Goal: Task Accomplishment & Management: Manage account settings

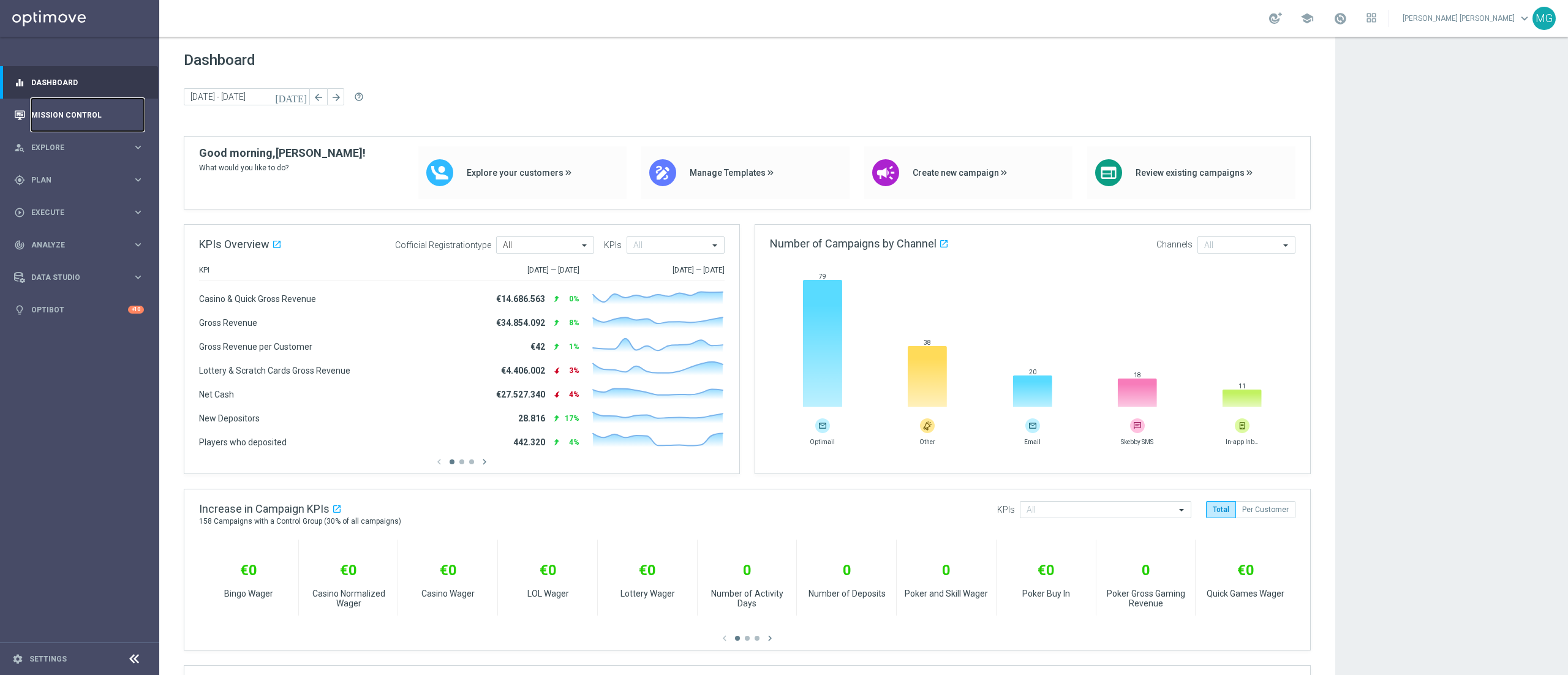
click at [64, 111] on link "Mission Control" at bounding box center [88, 115] width 113 height 33
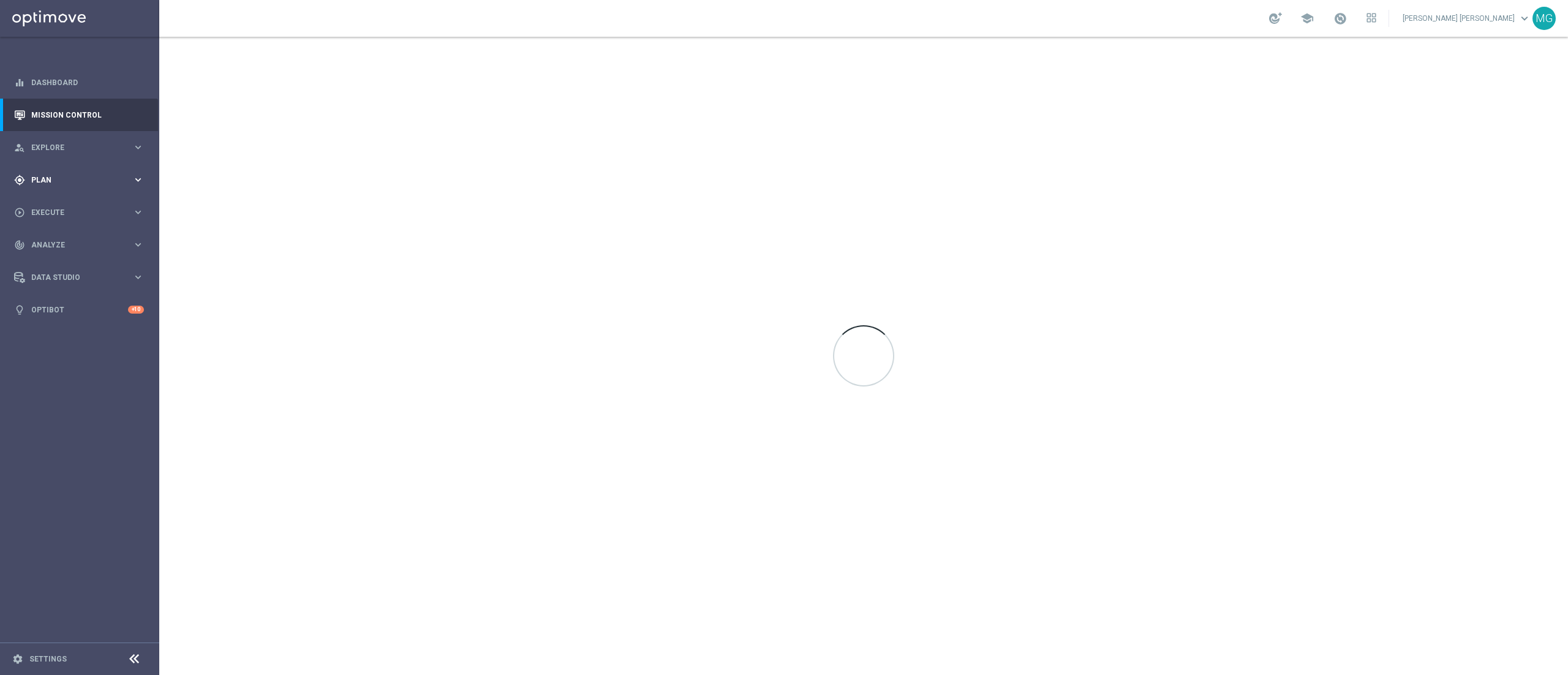
click at [69, 186] on div "gps_fixed Plan keyboard_arrow_right" at bounding box center [79, 179] width 158 height 33
click at [72, 205] on link "Target Groups" at bounding box center [79, 205] width 95 height 10
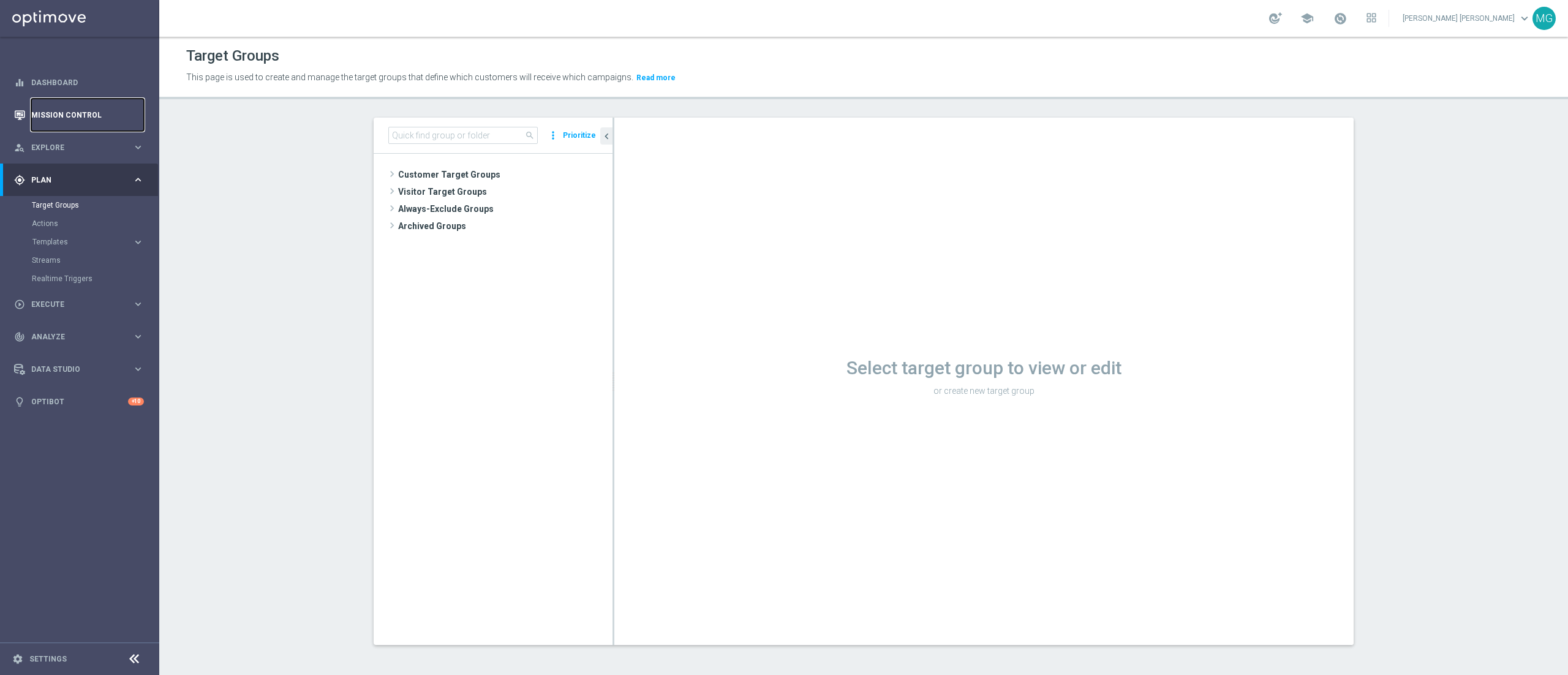
click at [64, 110] on link "Mission Control" at bounding box center [88, 115] width 113 height 33
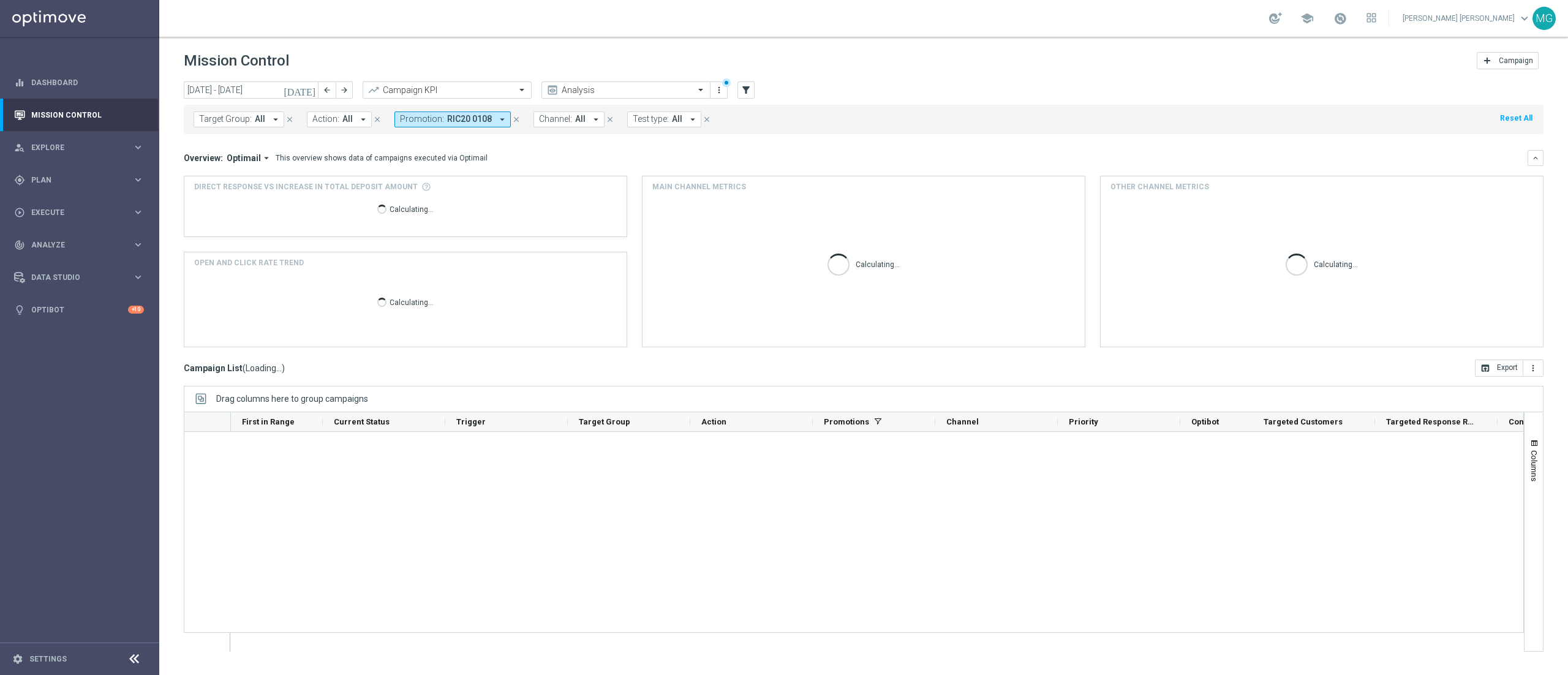
click at [317, 92] on icon "[DATE]" at bounding box center [300, 90] width 33 height 11
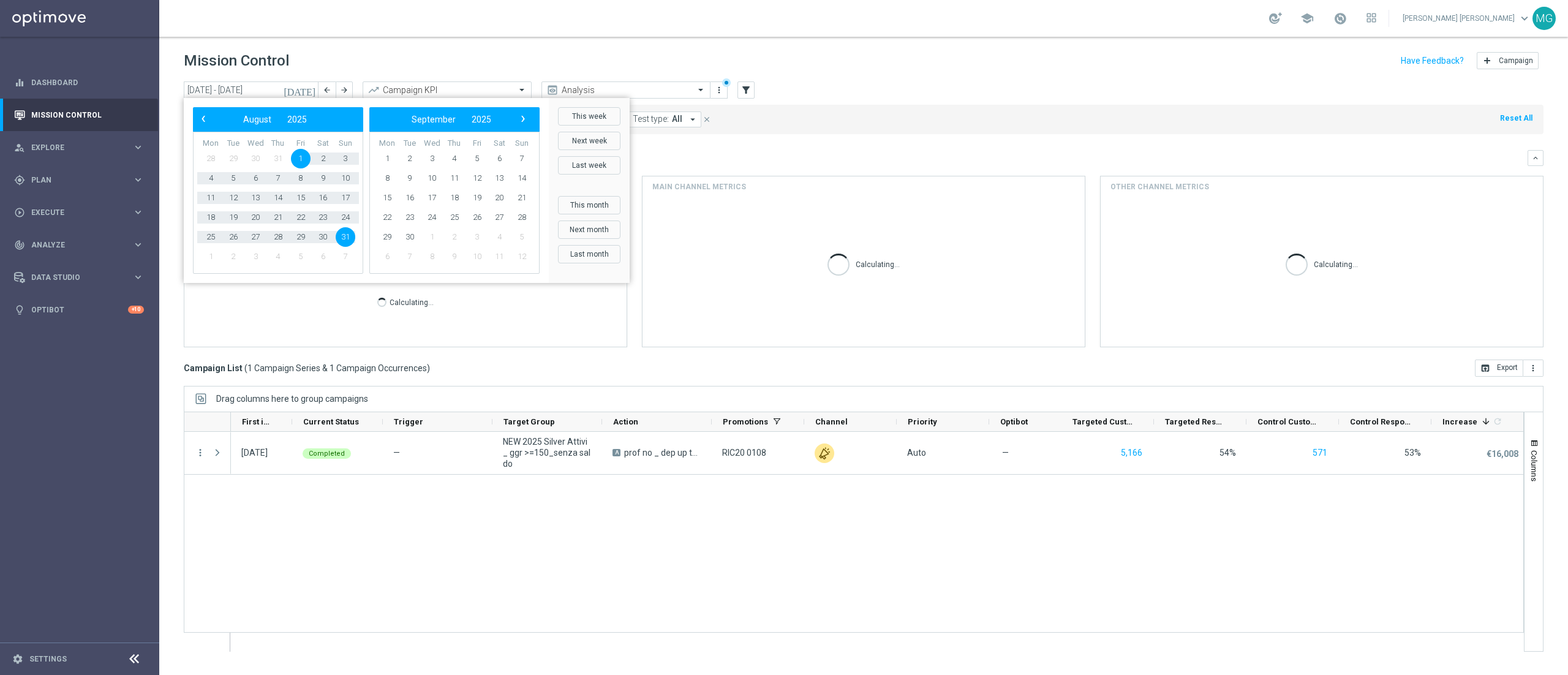
click at [986, 103] on div "Target Group: All arrow_drop_down close Action: All arrow_drop_down close Promo…" at bounding box center [864, 117] width 1360 height 34
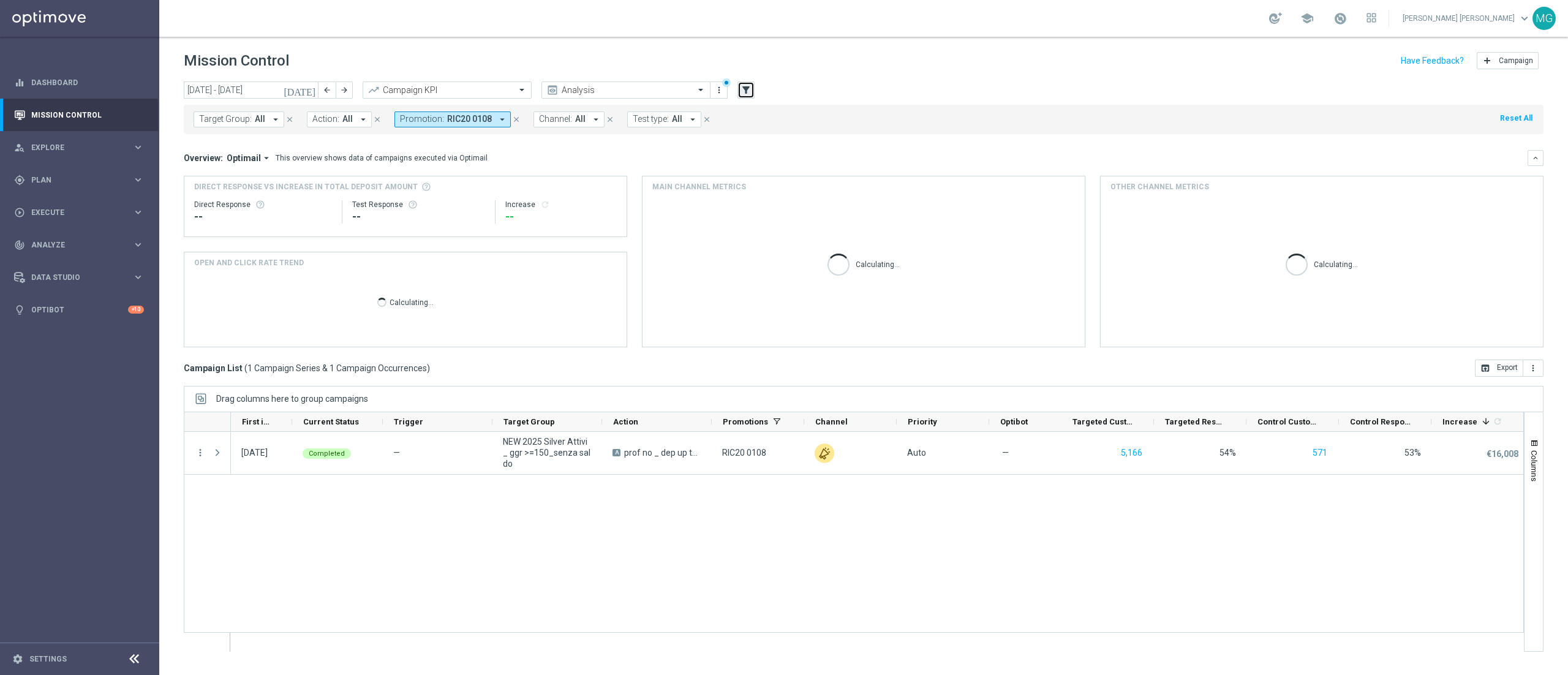
click at [748, 85] on icon "filter_alt" at bounding box center [745, 90] width 11 height 11
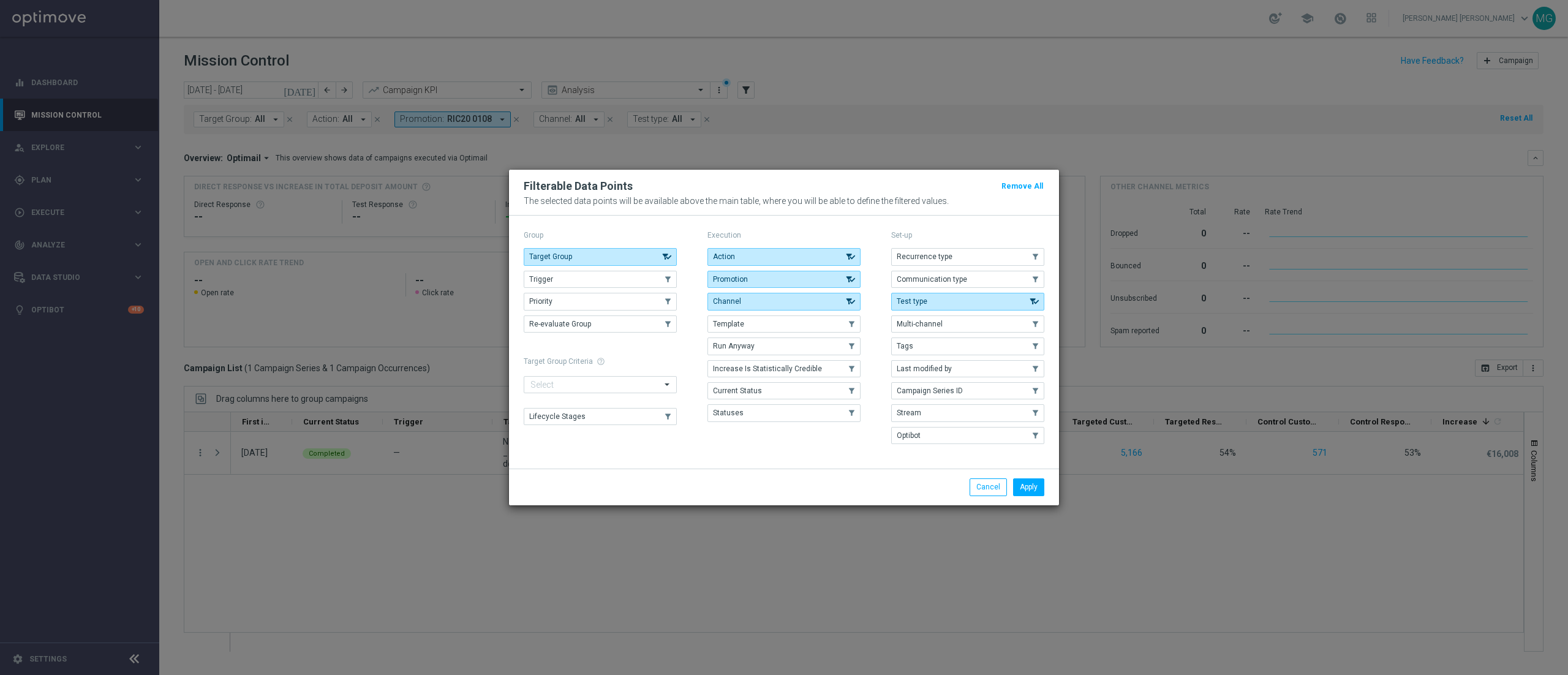
click at [887, 56] on modal-container "Filterable Data Points Remove All The selected data points will be available ab…" at bounding box center [784, 338] width 1568 height 675
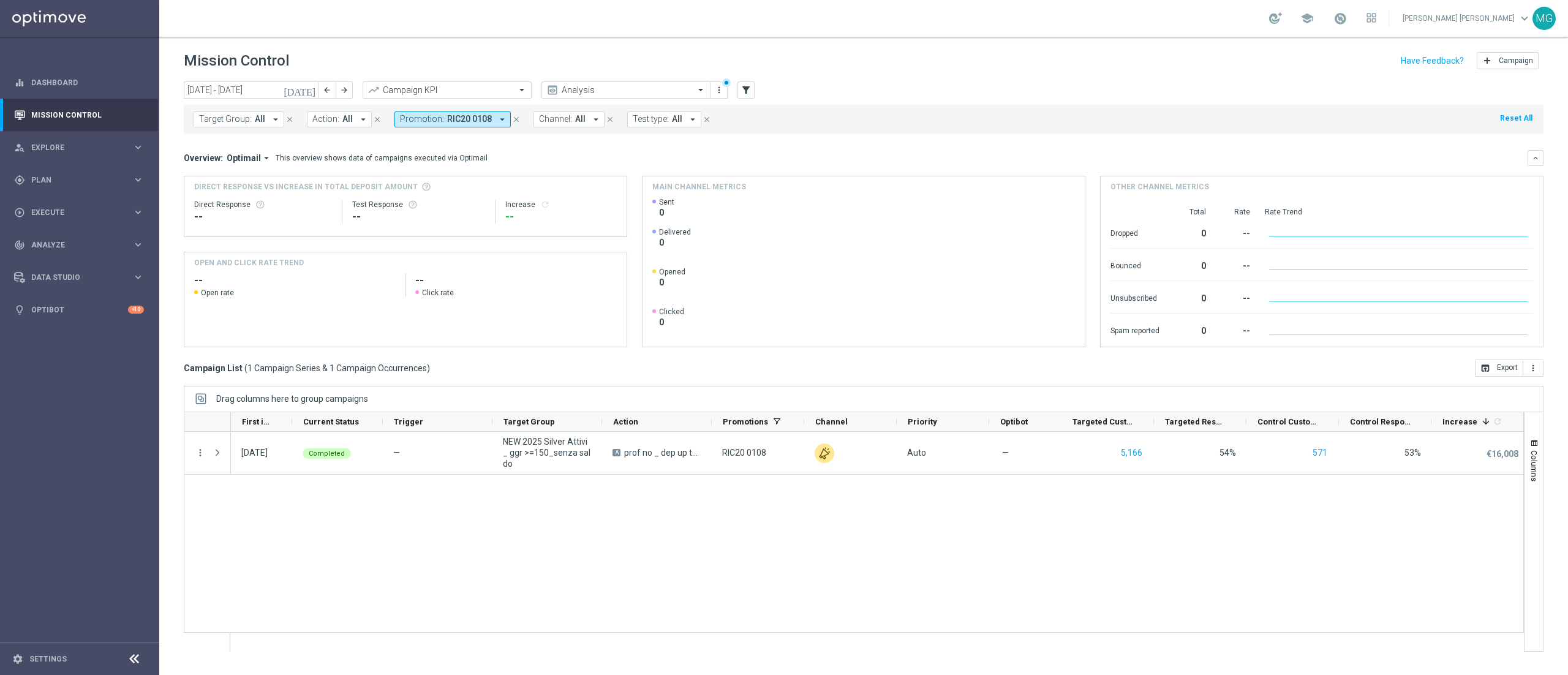
click at [497, 123] on icon "arrow_drop_down" at bounding box center [502, 119] width 11 height 11
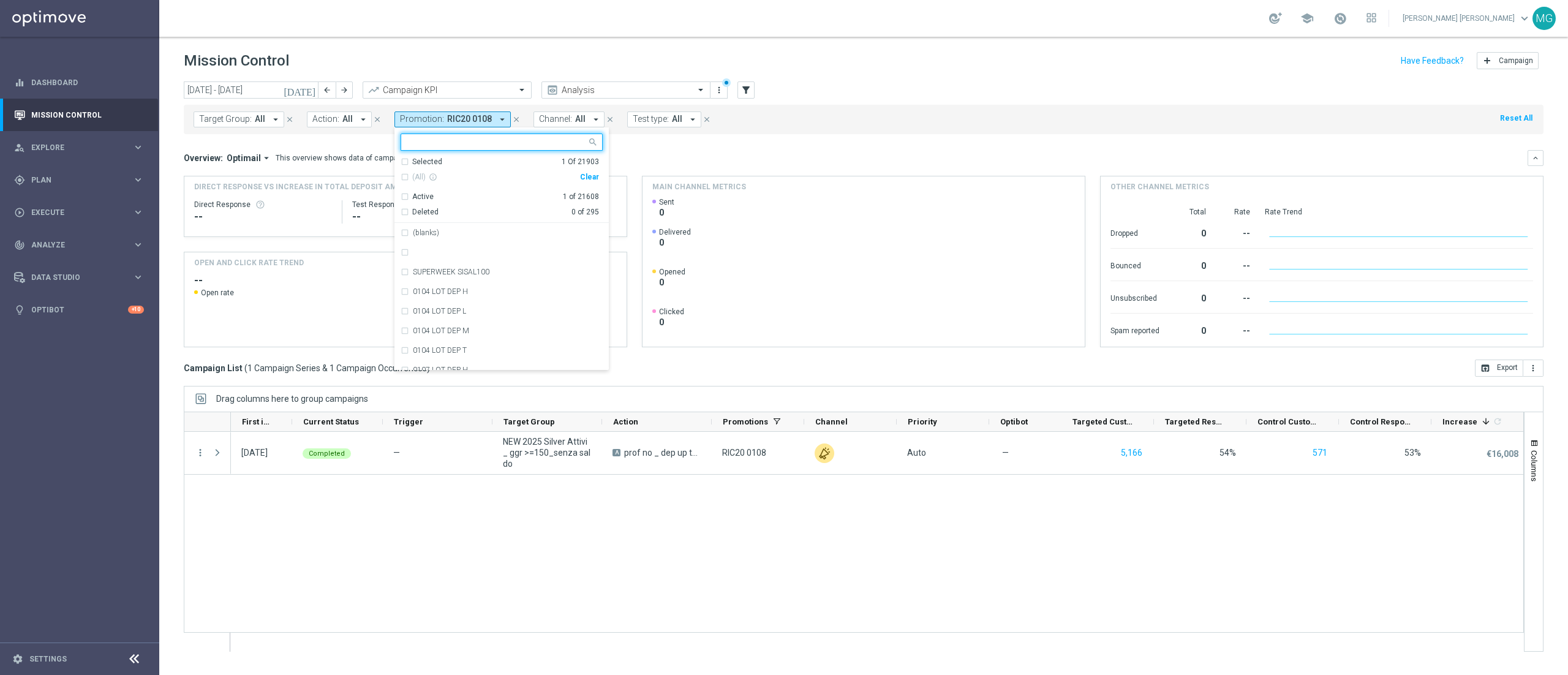
click at [427, 162] on div "Selected" at bounding box center [427, 162] width 30 height 11
click at [424, 233] on label "RIC20 0108" at bounding box center [432, 233] width 39 height 8
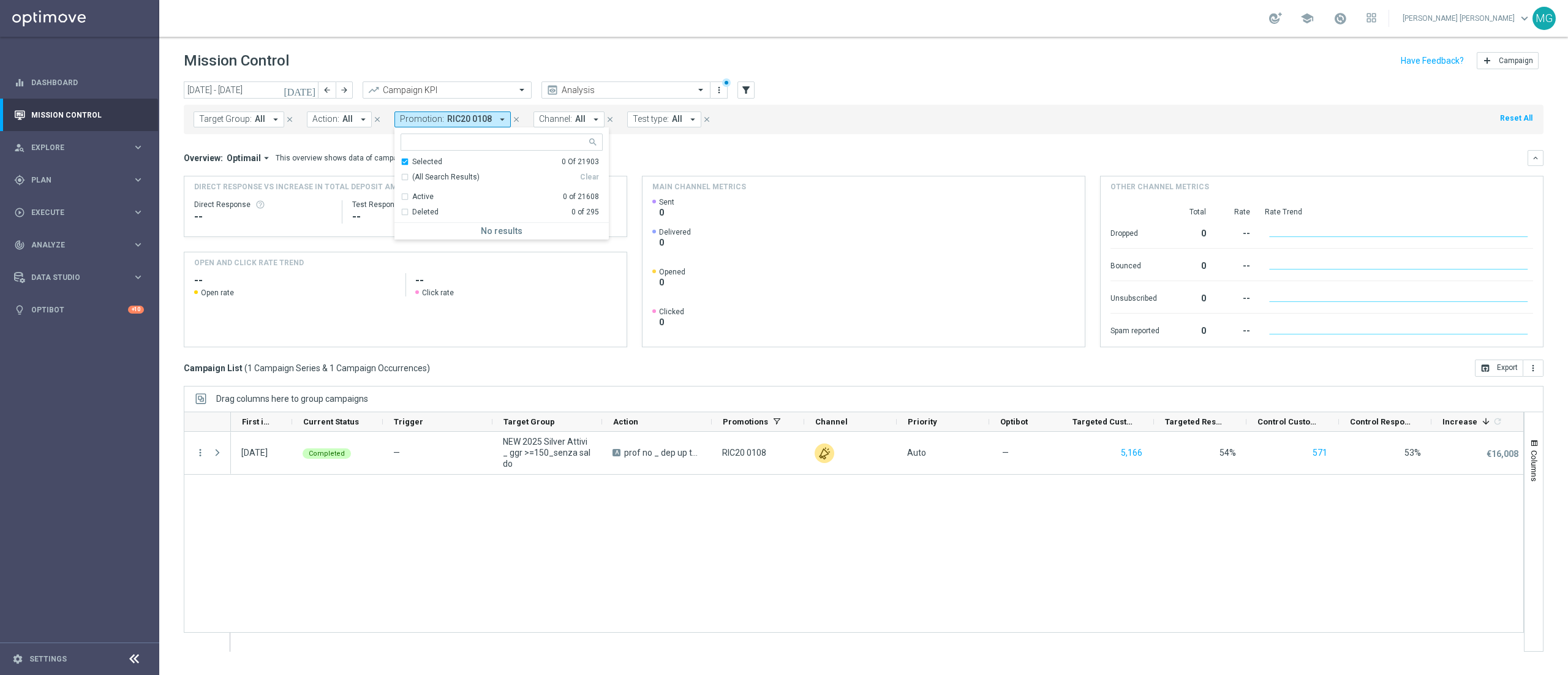
click at [427, 161] on div "Selected" at bounding box center [427, 162] width 30 height 11
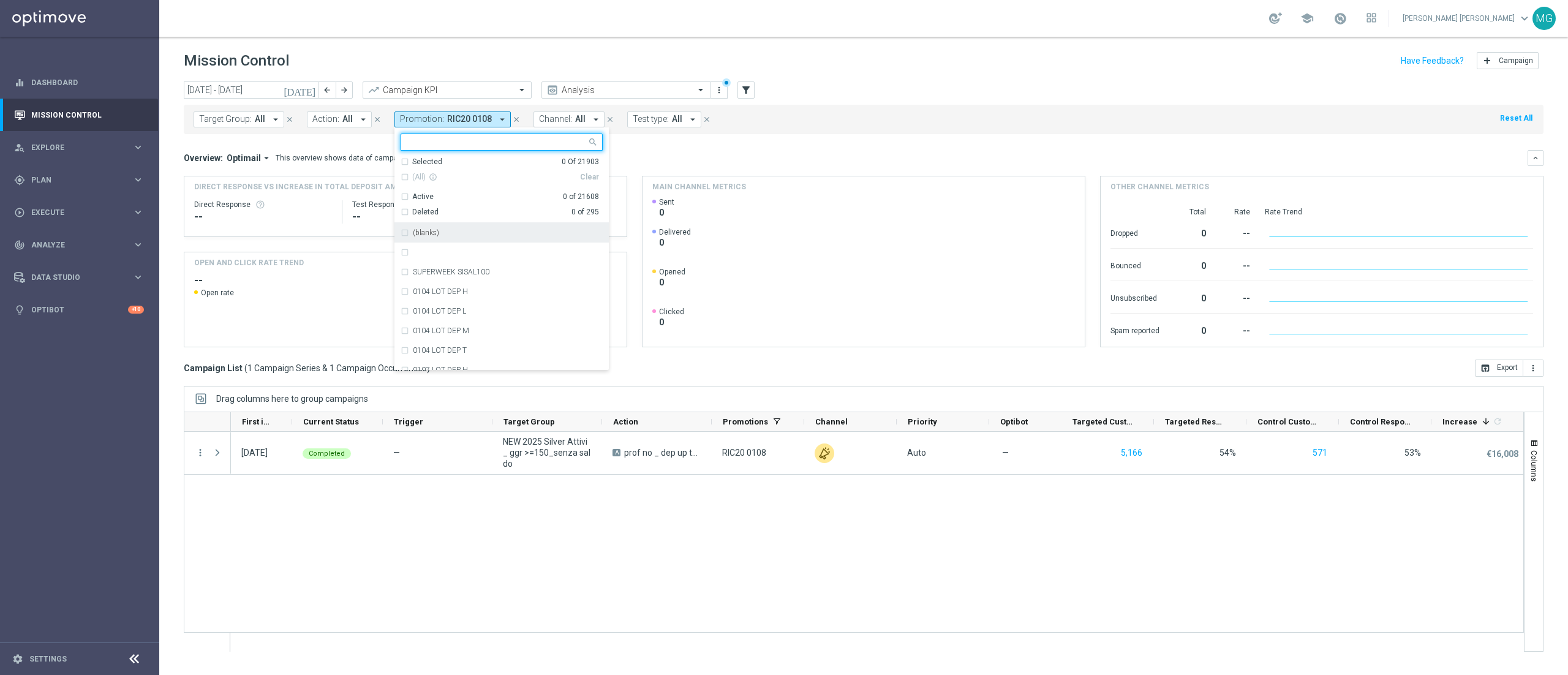
click at [423, 148] on div at bounding box center [496, 144] width 182 height 12
paste input "2008 UNBONUSPERTE2 S"
click at [517, 138] on input "2008 UNBONUSPERTE2 S" at bounding box center [497, 143] width 179 height 11
type input "2008 UNBONUSPERTE2 S"
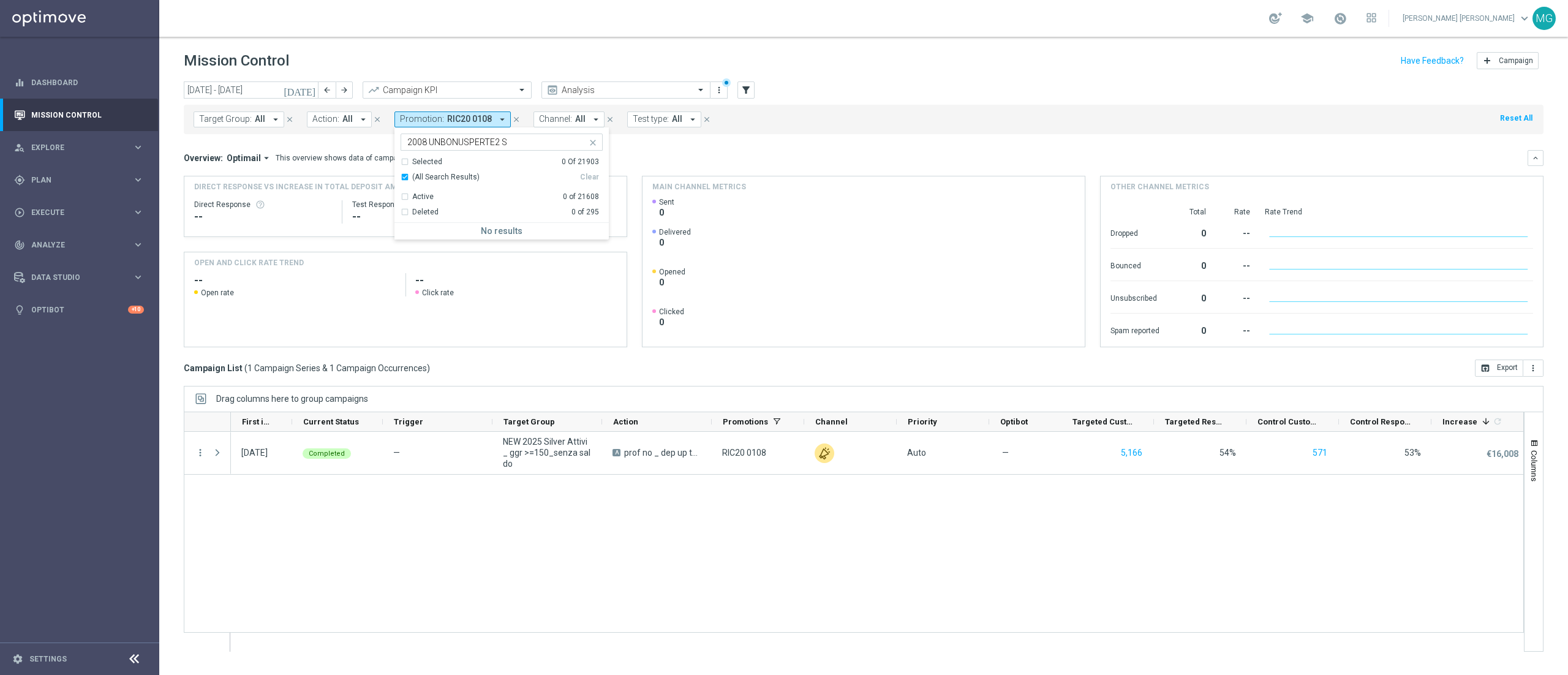
drag, startPoint x: 731, startPoint y: 153, endPoint x: 516, endPoint y: 108, distance: 219.7
click at [731, 150] on div "Overview: Optimail arrow_drop_down This overview shows data of campaigns execut…" at bounding box center [864, 158] width 1360 height 16
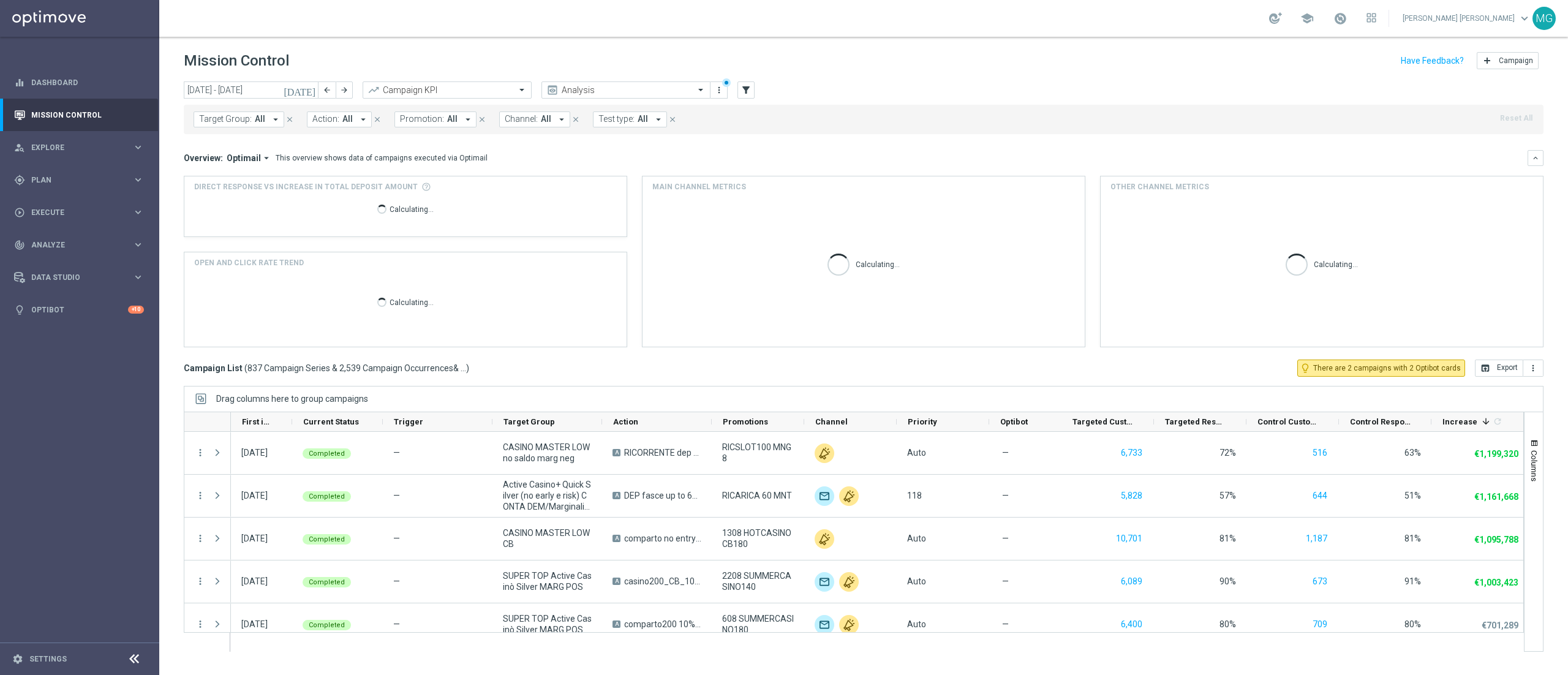
click at [439, 109] on div "Target Group: All arrow_drop_down close Action: All arrow_drop_down close Promo…" at bounding box center [864, 119] width 1360 height 30
click at [439, 121] on button "Promotion: All arrow_drop_down" at bounding box center [436, 119] width 82 height 16
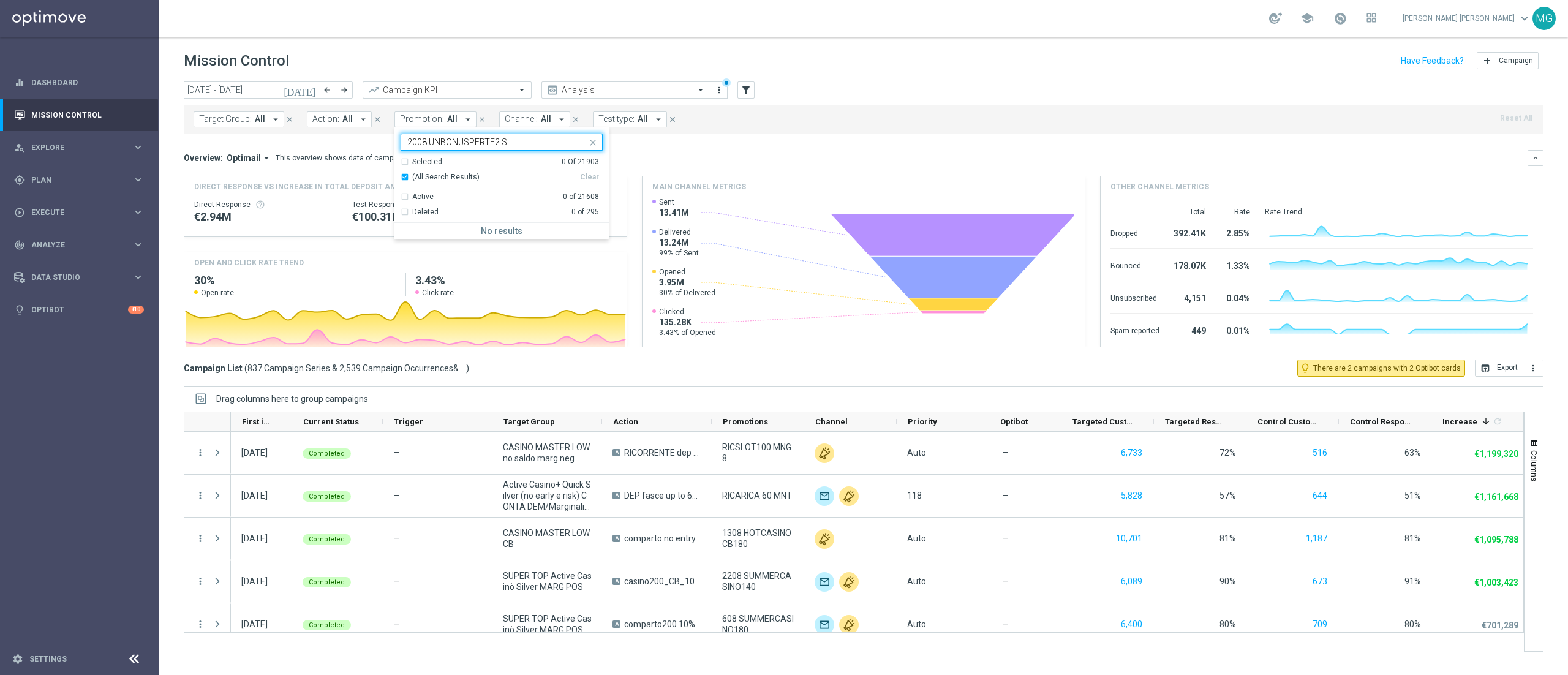
click at [402, 181] on div "(All Search Results)" at bounding box center [490, 178] width 179 height 11
type input "2008 UNBONUSPERTE2 S"
click at [692, 153] on div "Overview: Optimail arrow_drop_down This overview shows data of campaigns execut…" at bounding box center [855, 158] width 1344 height 11
click at [237, 116] on span "Target Group:" at bounding box center [225, 119] width 53 height 11
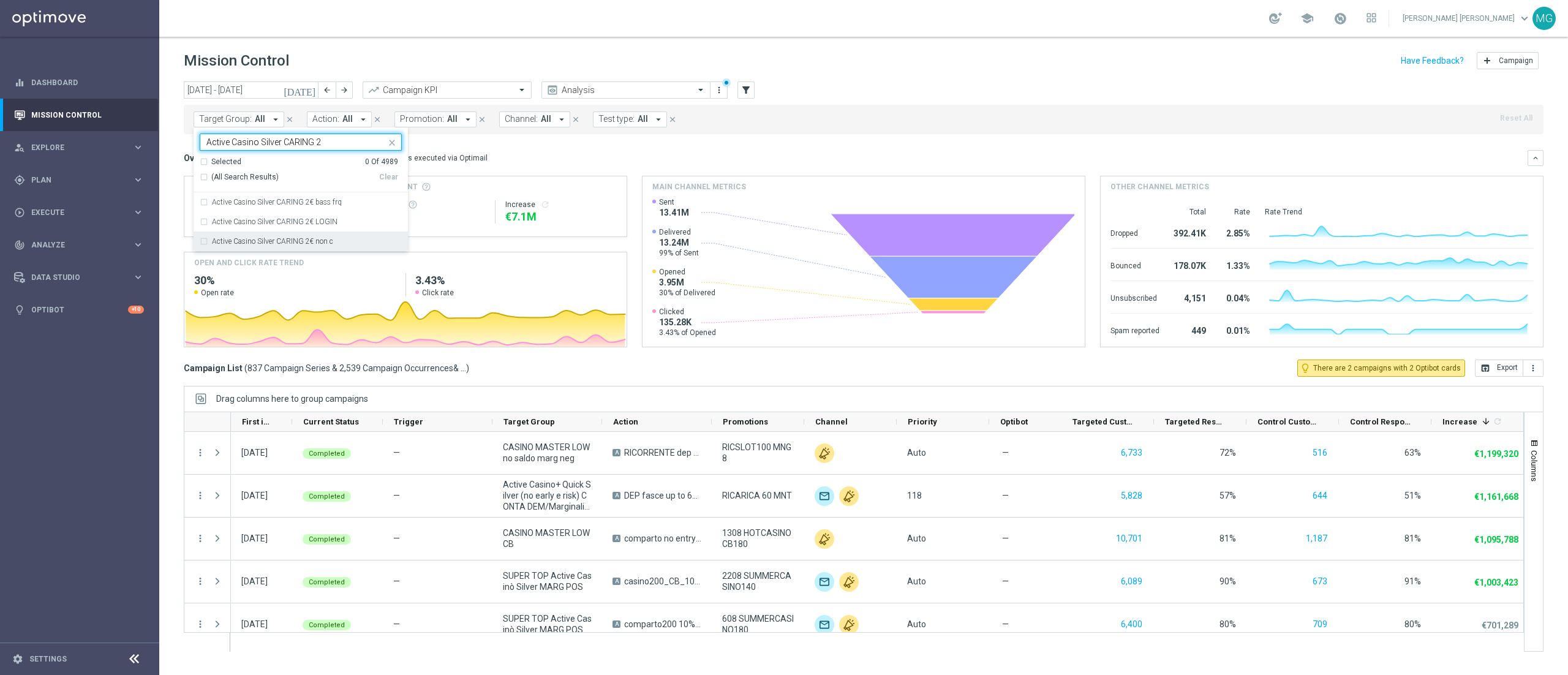
click at [259, 245] on label "Active Casino Silver CARING 2€ non c" at bounding box center [272, 241] width 121 height 8
type input "Active Casino Silver CARING 2"
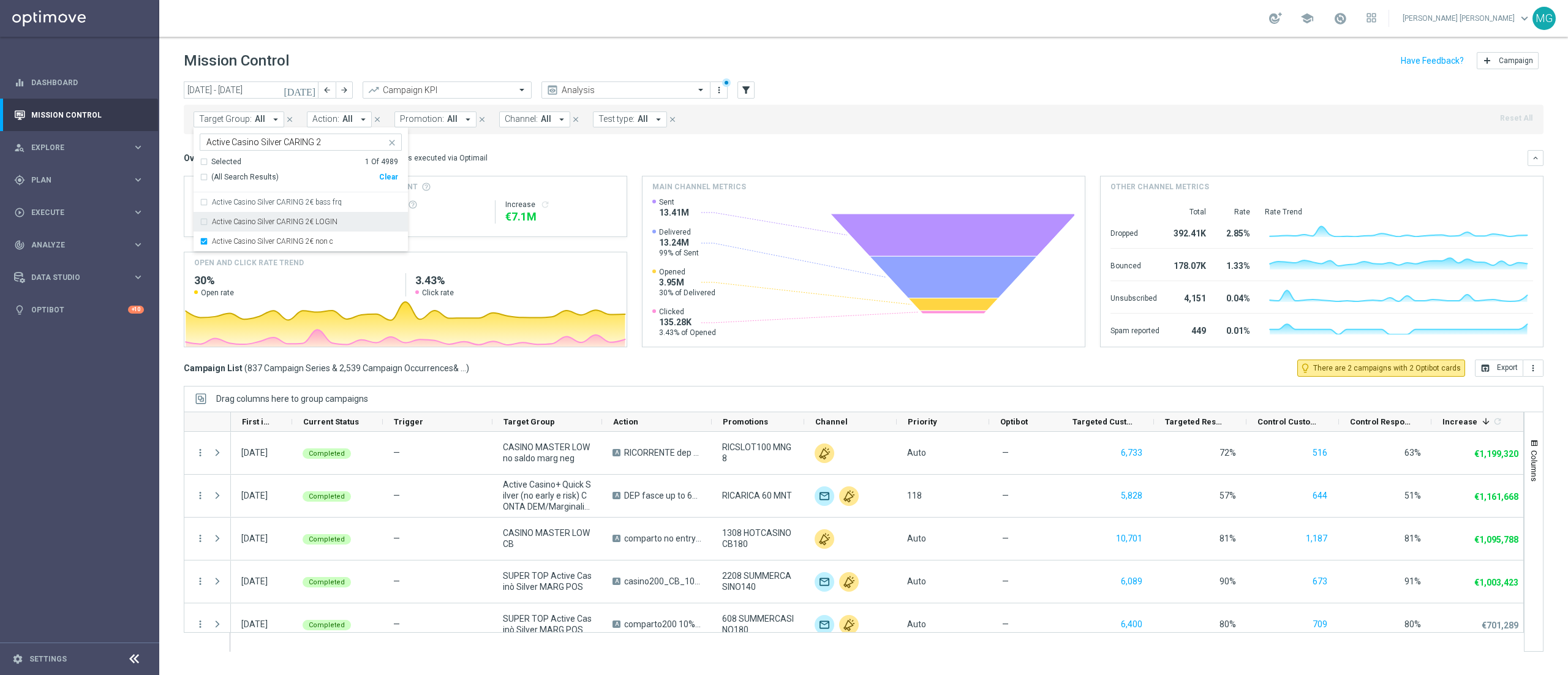
click at [709, 147] on mini-dashboard "Overview: Optimail arrow_drop_down This overview shows data of campaigns execut…" at bounding box center [864, 247] width 1360 height 225
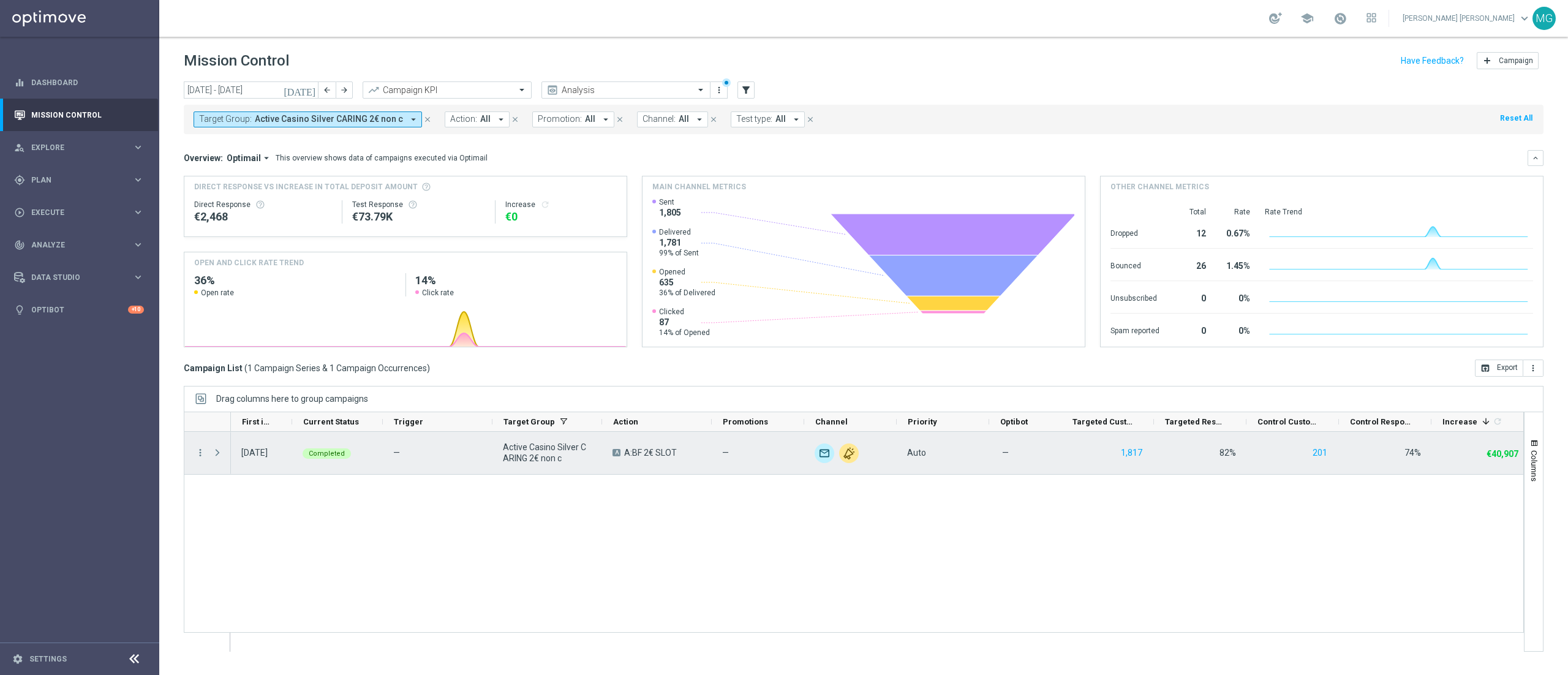
click at [532, 450] on span "Active Casino Silver CARING 2€ non c" at bounding box center [547, 453] width 89 height 22
drag, startPoint x: 501, startPoint y: 448, endPoint x: 567, endPoint y: 467, distance: 68.7
click at [567, 467] on div "Active Casino Silver CARING 2€ non c" at bounding box center [547, 453] width 110 height 42
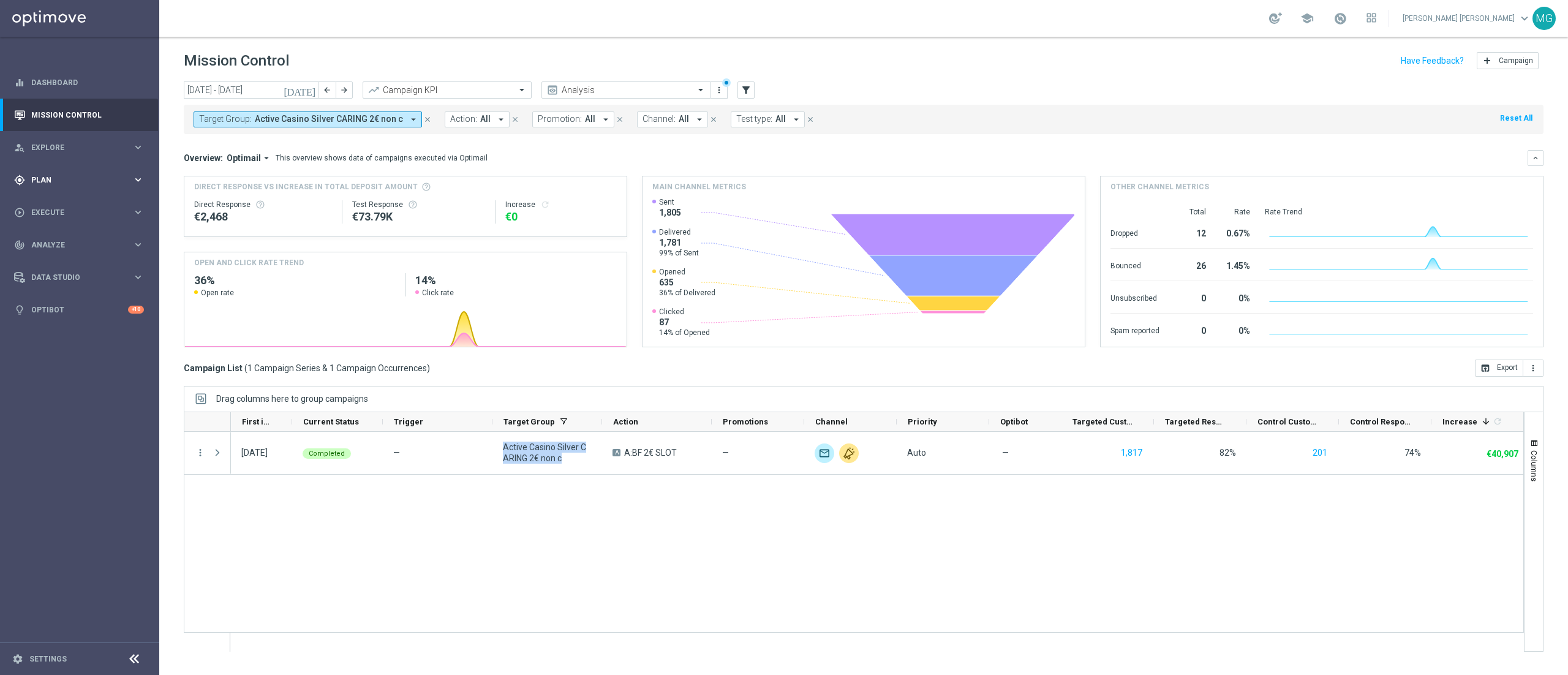
click at [61, 186] on div "gps_fixed Plan keyboard_arrow_right" at bounding box center [79, 179] width 158 height 33
click at [61, 205] on link "Target Groups" at bounding box center [79, 205] width 95 height 10
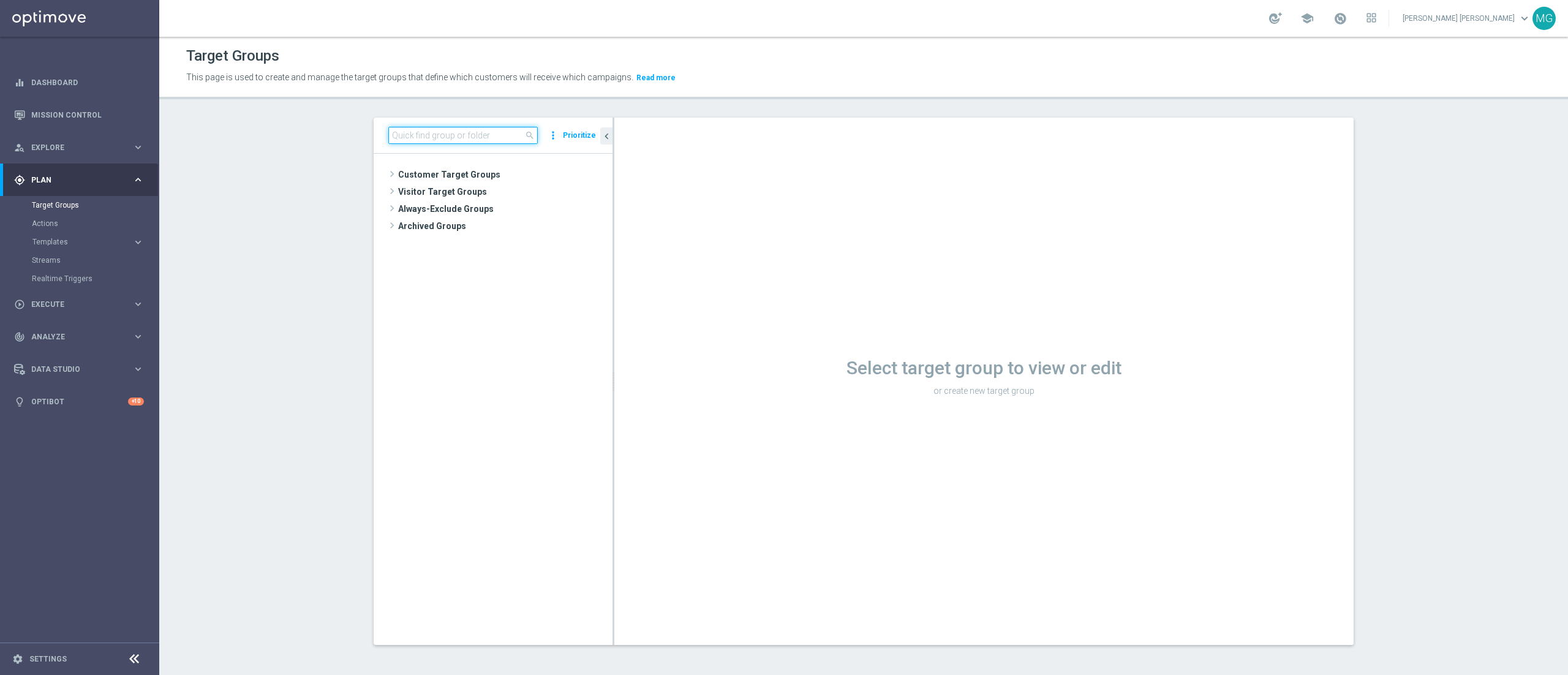
click at [423, 134] on input at bounding box center [463, 135] width 150 height 17
paste input "Active Casino Silver CARING 2€ non c"
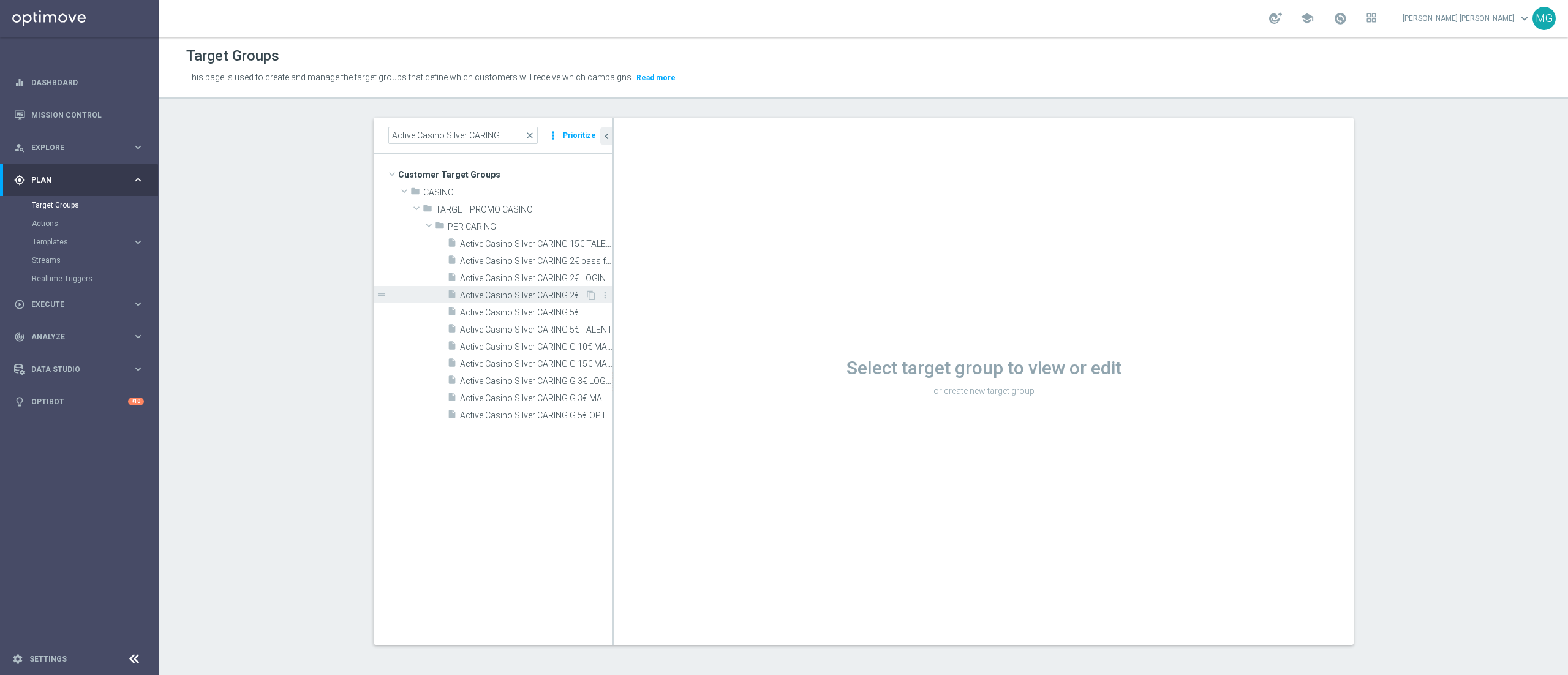
click at [539, 296] on span "Active Casino Silver CARING 2€ non c" at bounding box center [523, 296] width 125 height 11
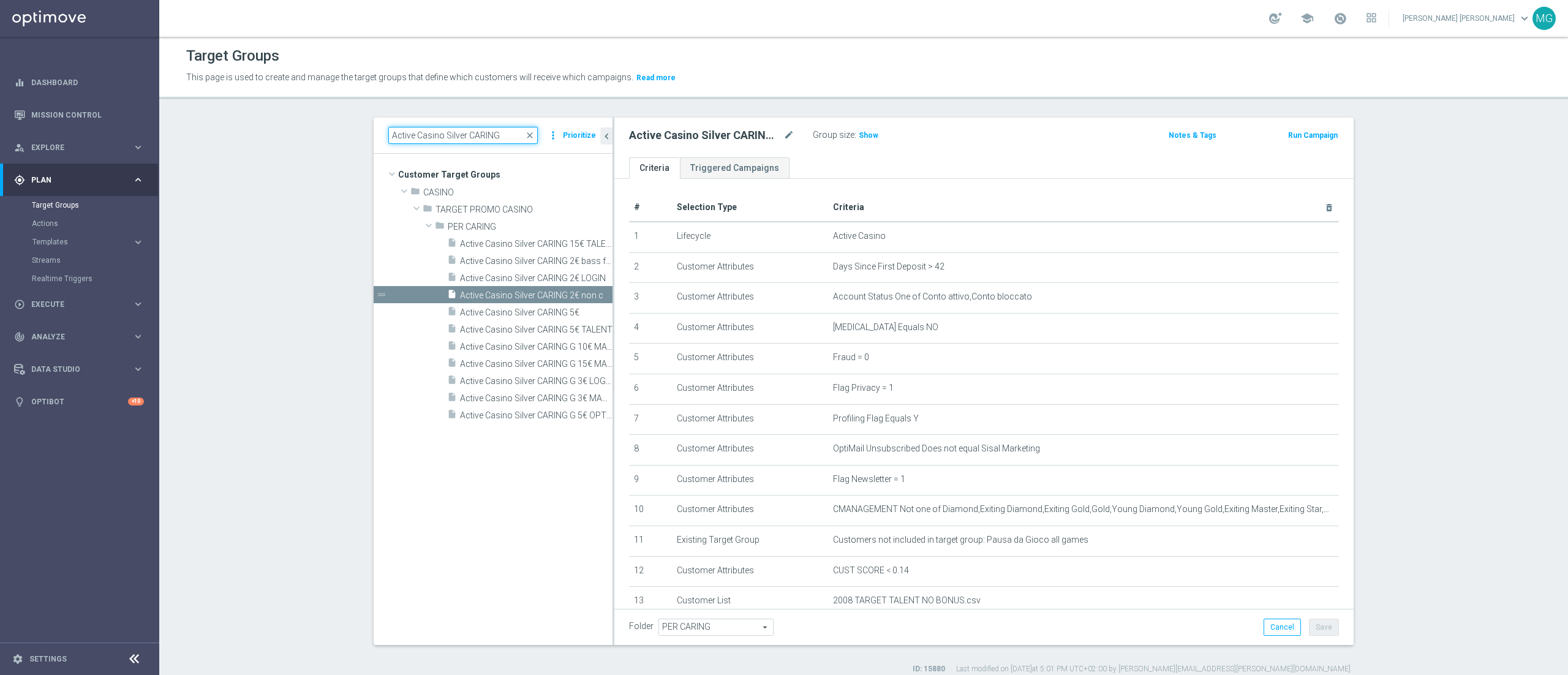
click at [464, 138] on input "Active Casino Silver CARING" at bounding box center [463, 135] width 150 height 17
paste input "2€ non c"
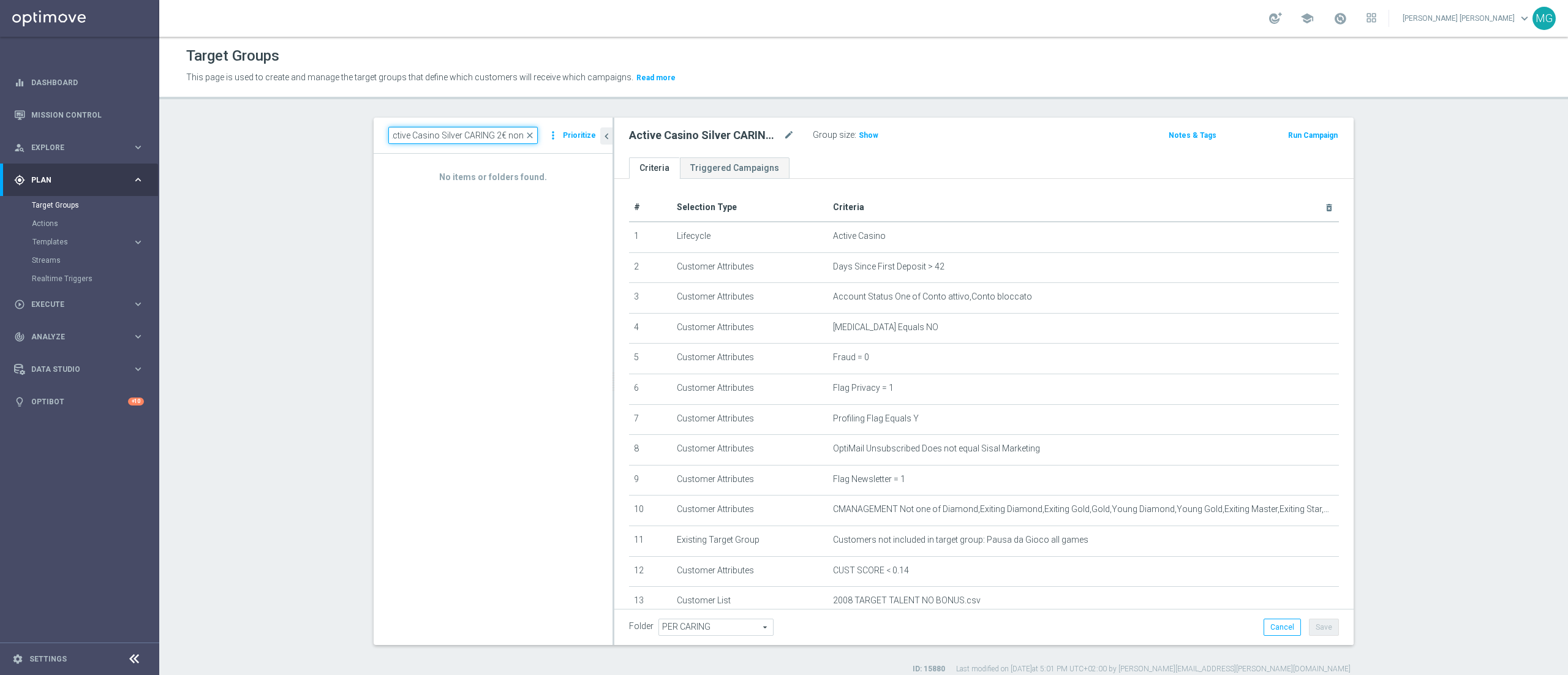
click at [464, 135] on input "Active Casino Silver CARING 2€ non c" at bounding box center [463, 135] width 150 height 17
type input "Active Casino Silver CARING 2€ non c"
click at [457, 130] on input "Active Casino Silver CARING 2€ non c" at bounding box center [463, 135] width 150 height 17
paste input "NEW 2025 Silver Attivi_ 15<ggr>84,99_senza saldo"
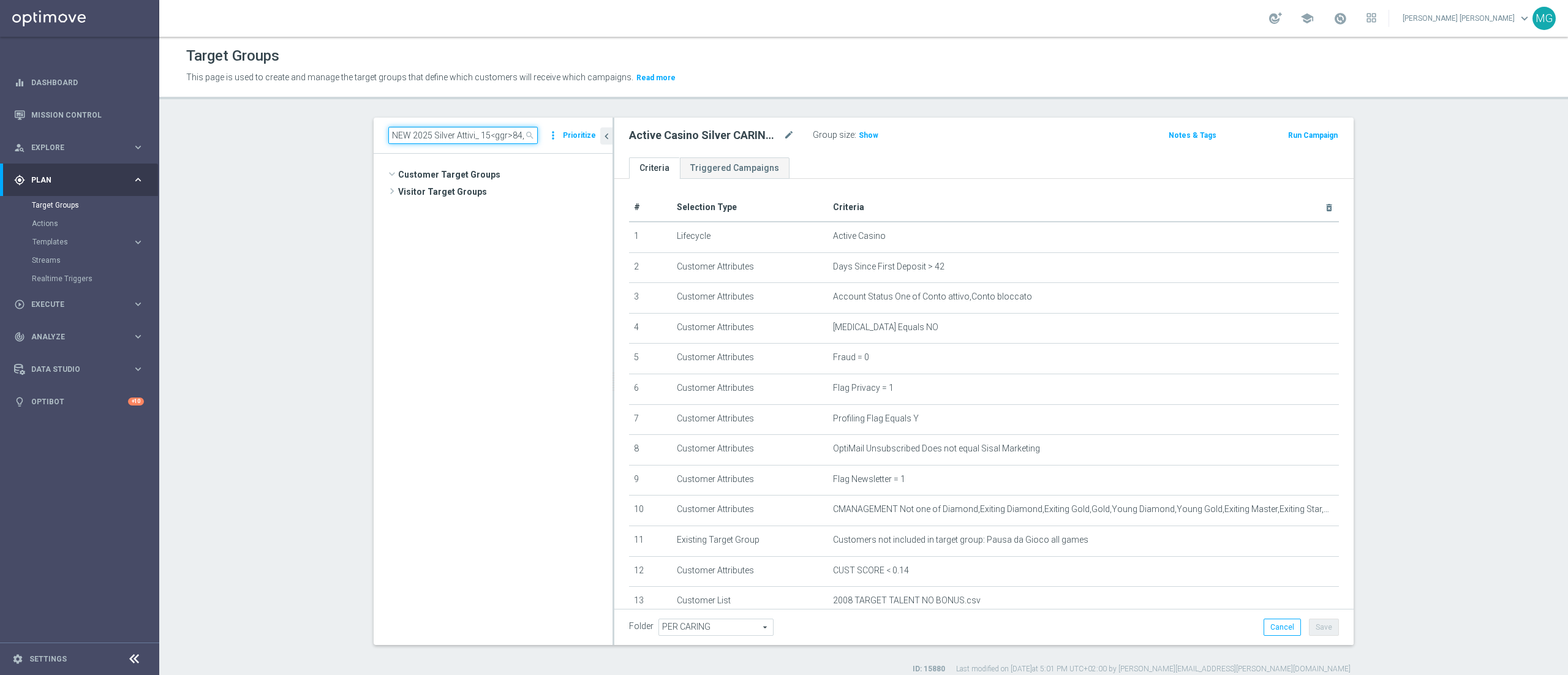
click at [457, 130] on input "NEW 2025 Silver Attivi_ 15<ggr>84,99_senza saldo" at bounding box center [463, 135] width 150 height 17
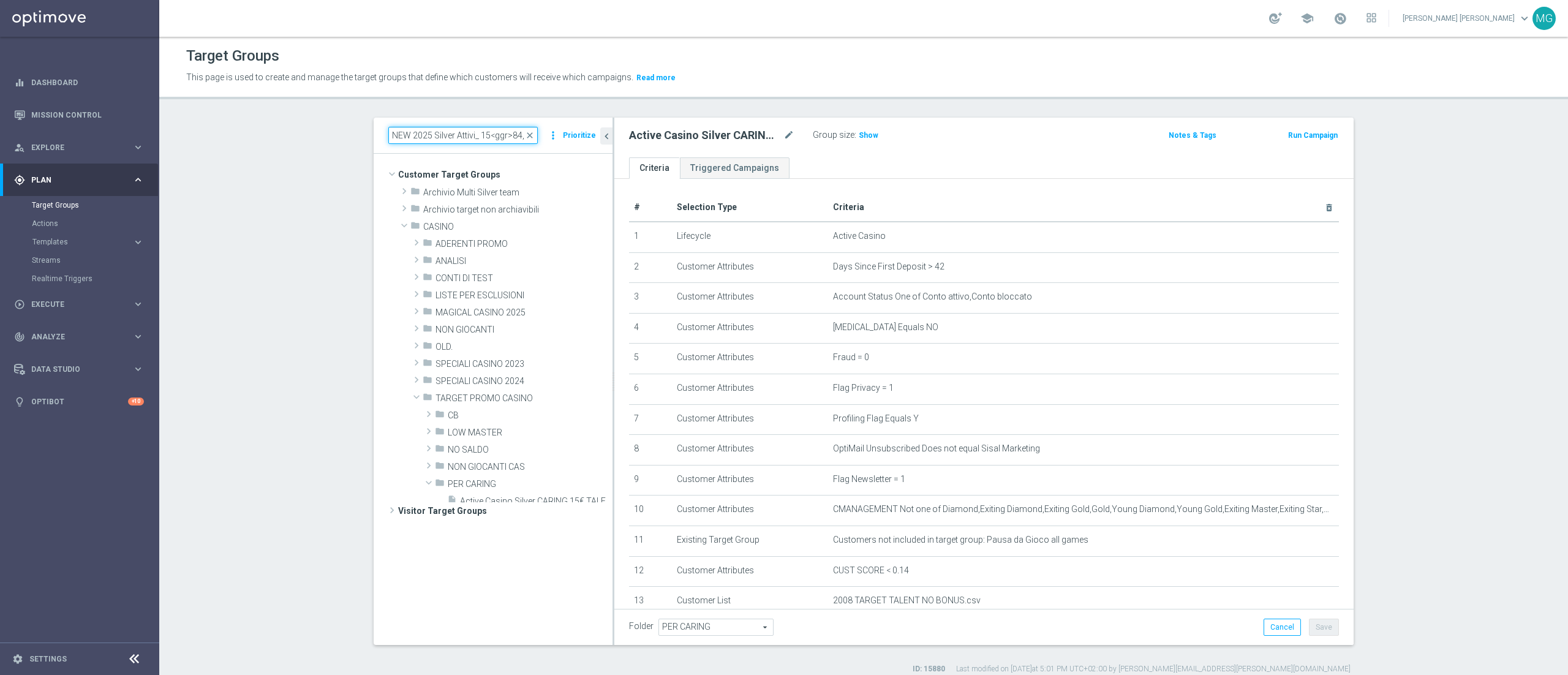
scroll to position [0, 53]
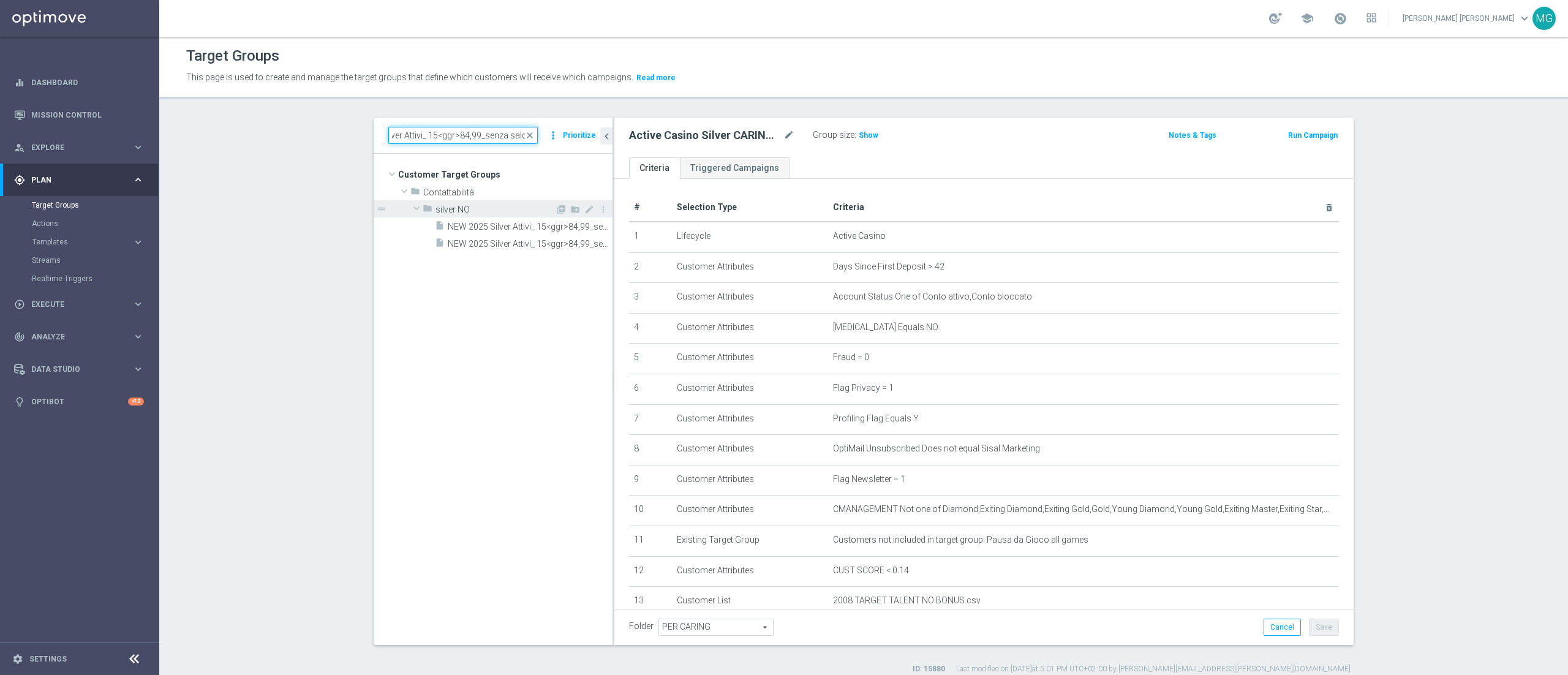
type input "NEW 2025 Silver Attivi_ 15<ggr>84,99_senza saldo"
click at [442, 208] on span "silver NO" at bounding box center [495, 210] width 119 height 11
click at [525, 134] on span "close" at bounding box center [530, 135] width 10 height 10
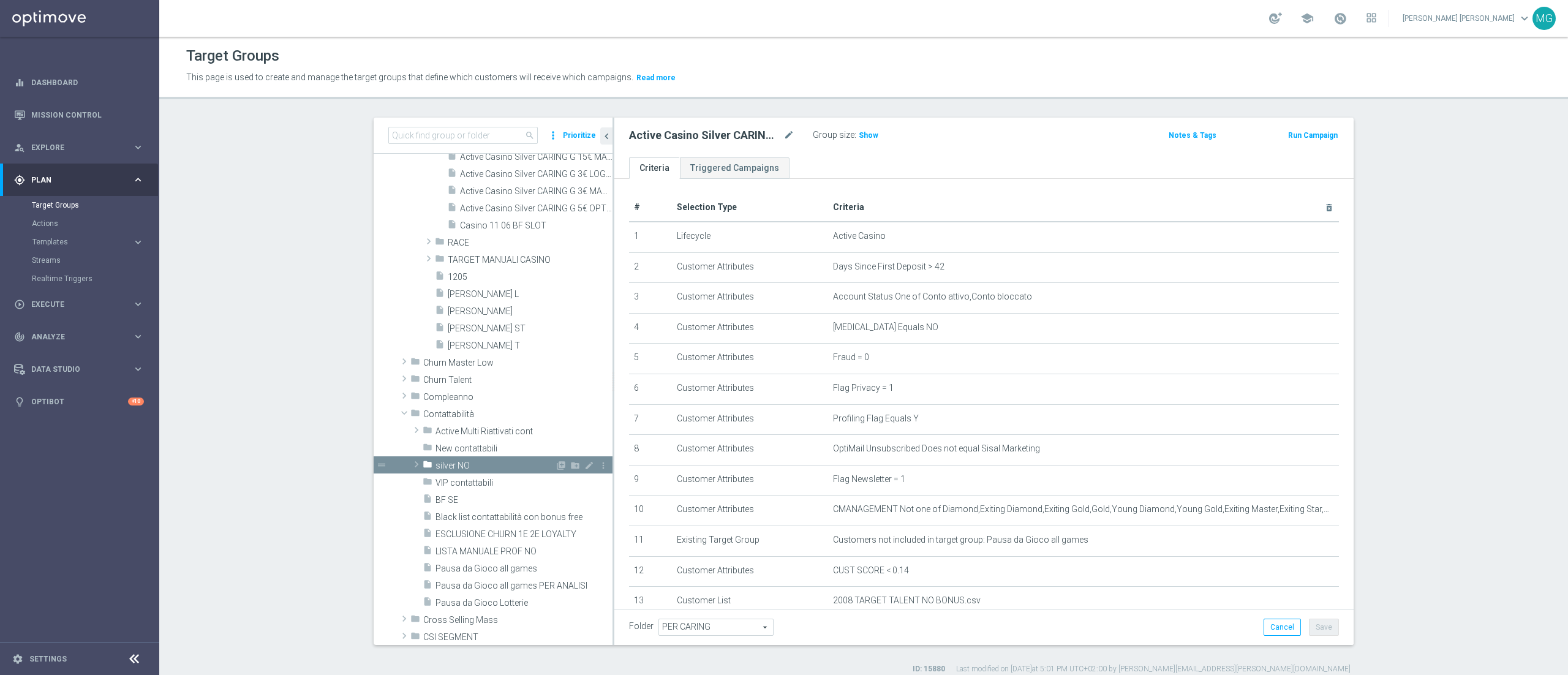
click at [411, 464] on span at bounding box center [417, 464] width 12 height 15
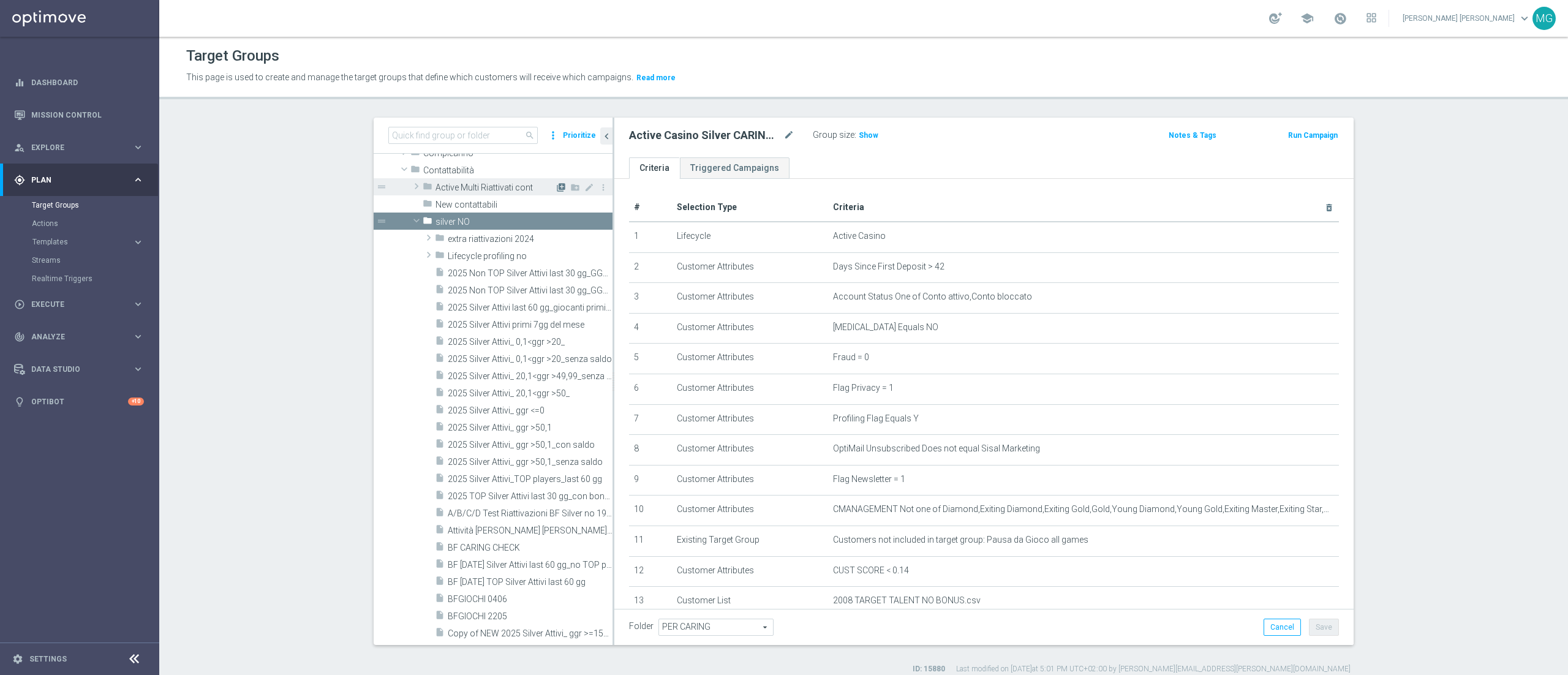
scroll to position [665, 0]
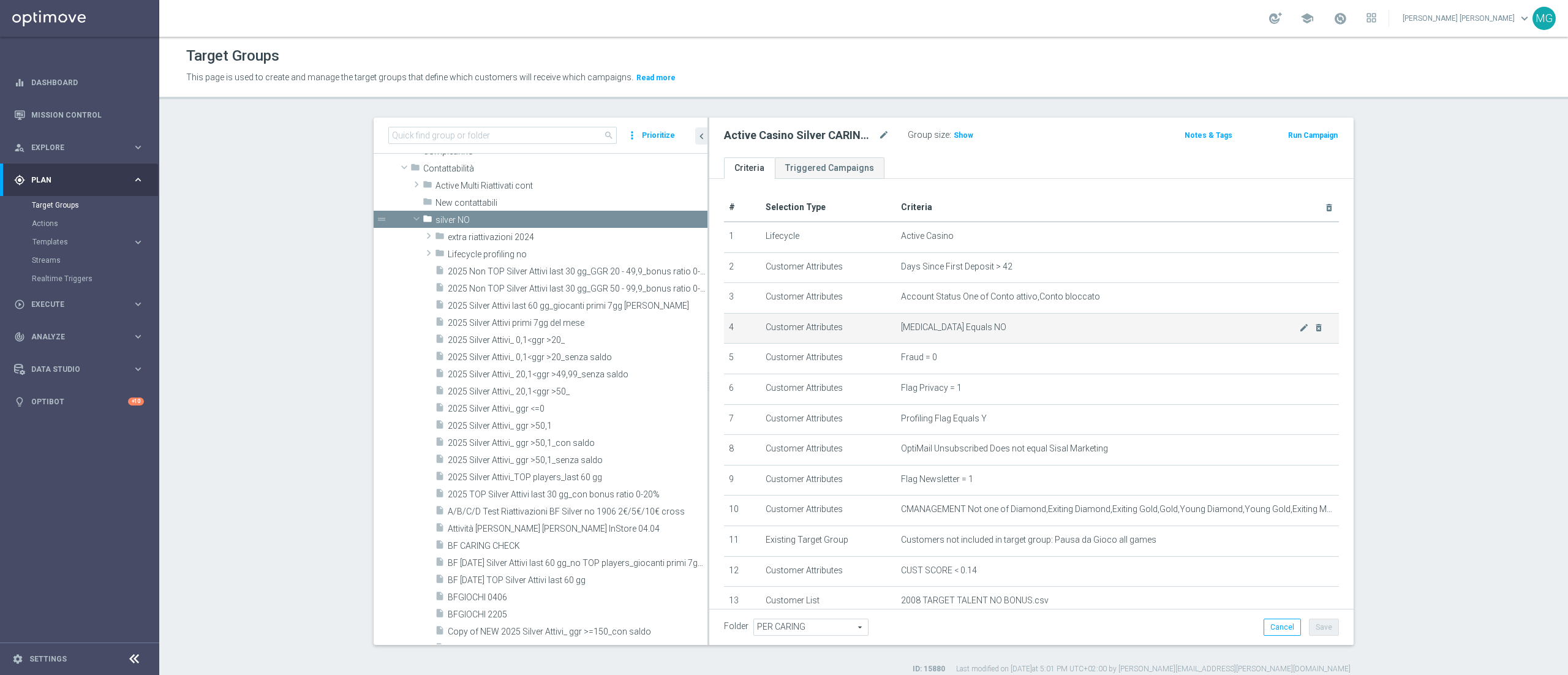
drag, startPoint x: 604, startPoint y: 314, endPoint x: 739, endPoint y: 342, distance: 137.9
click at [739, 342] on as-split "search more_vert Prioritize Customer Target Groups library_add create_new_folder" at bounding box center [864, 381] width 980 height 528
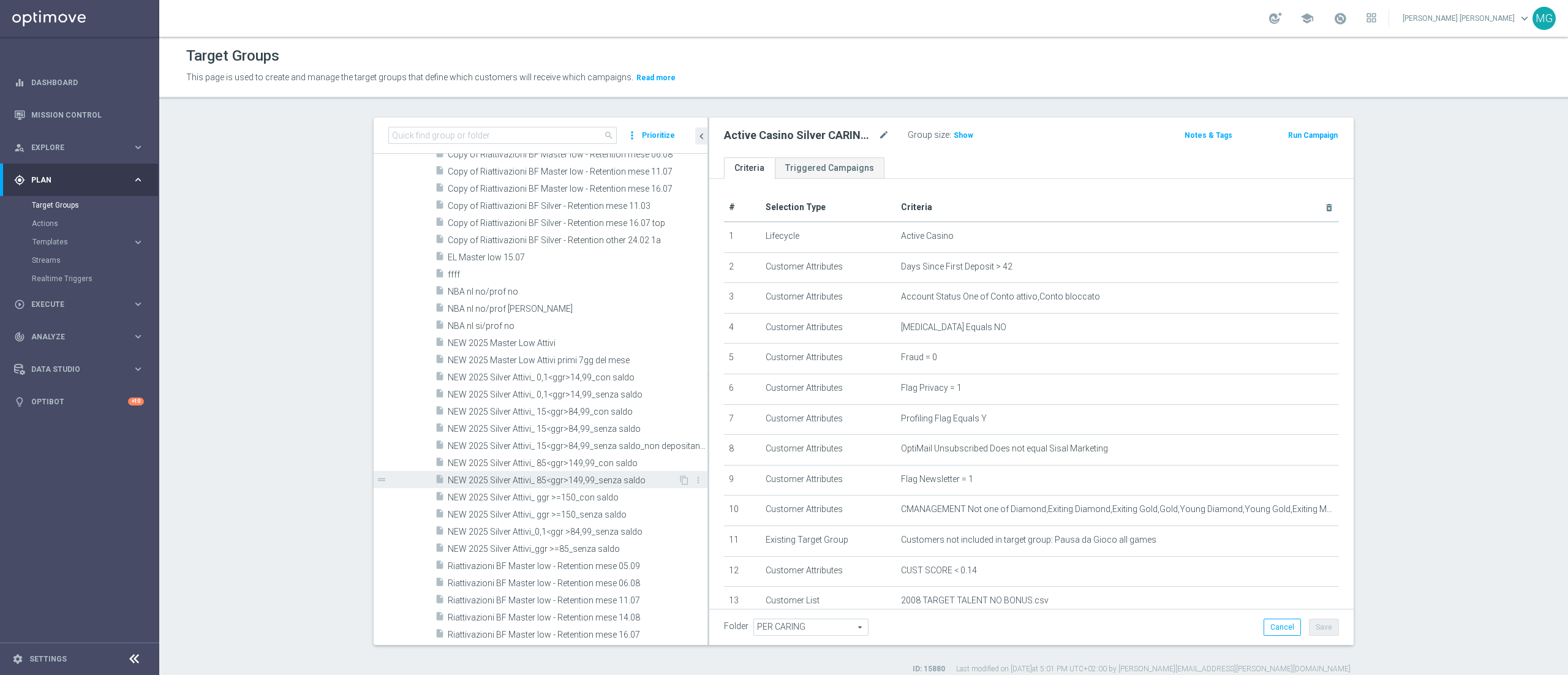
scroll to position [1145, 0]
click at [679, 394] on icon "content_copy" at bounding box center [684, 395] width 10 height 10
type input "silver NO"
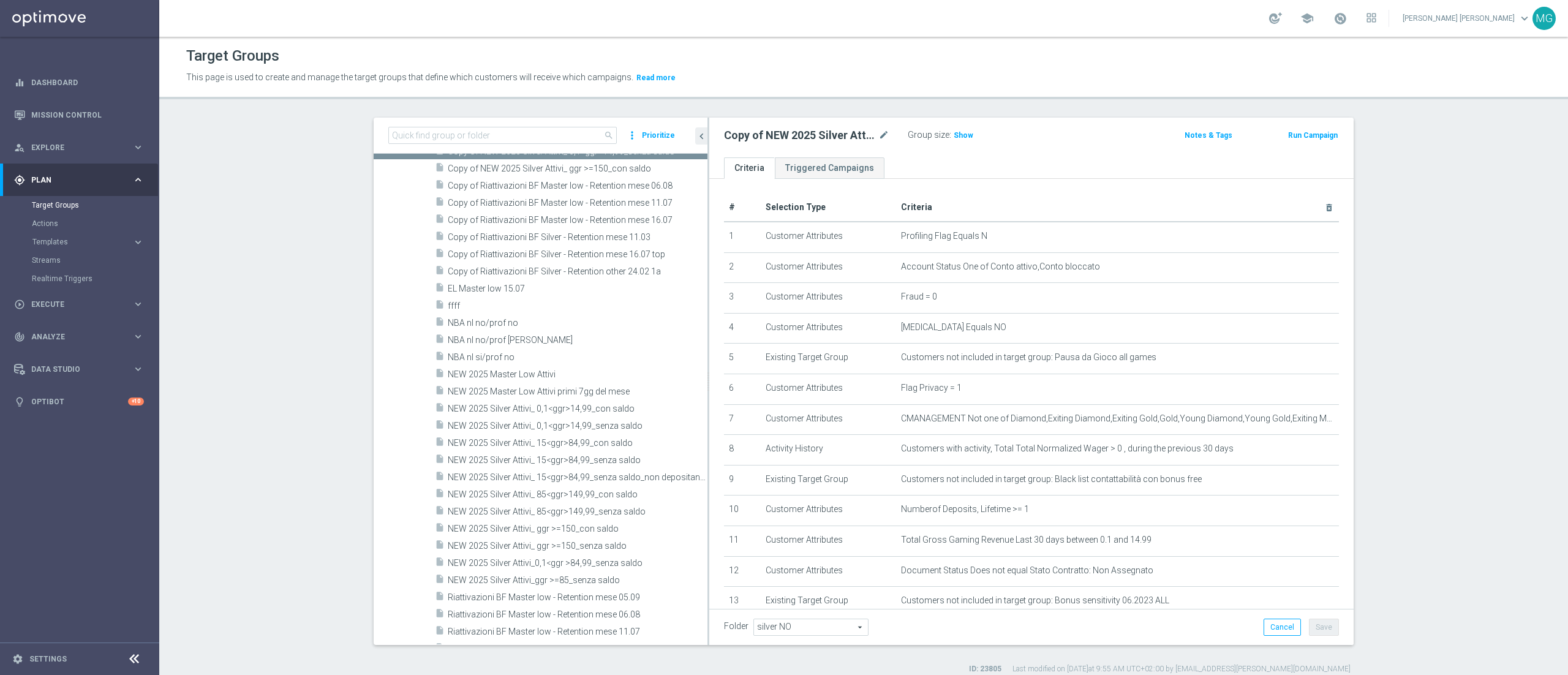
scroll to position [837, 0]
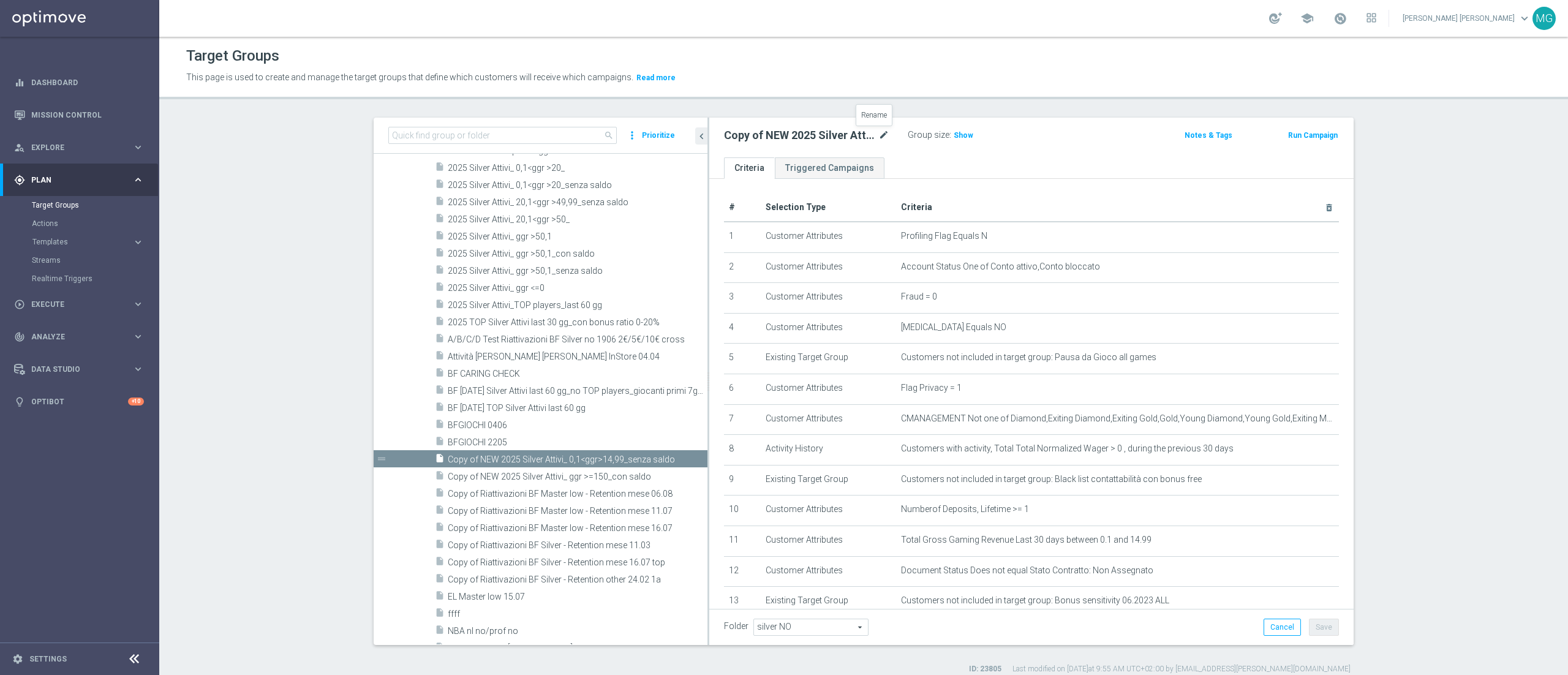
click at [878, 136] on icon "mode_edit" at bounding box center [884, 135] width 11 height 15
click at [758, 139] on input "Copy of NEW 2025 Silver Attivi_ 0,1<ggr>14,99_senza saldo" at bounding box center [807, 137] width 166 height 17
type input "NEW 2025 Silver Attivi_ no bonus consumed_senza saldo"
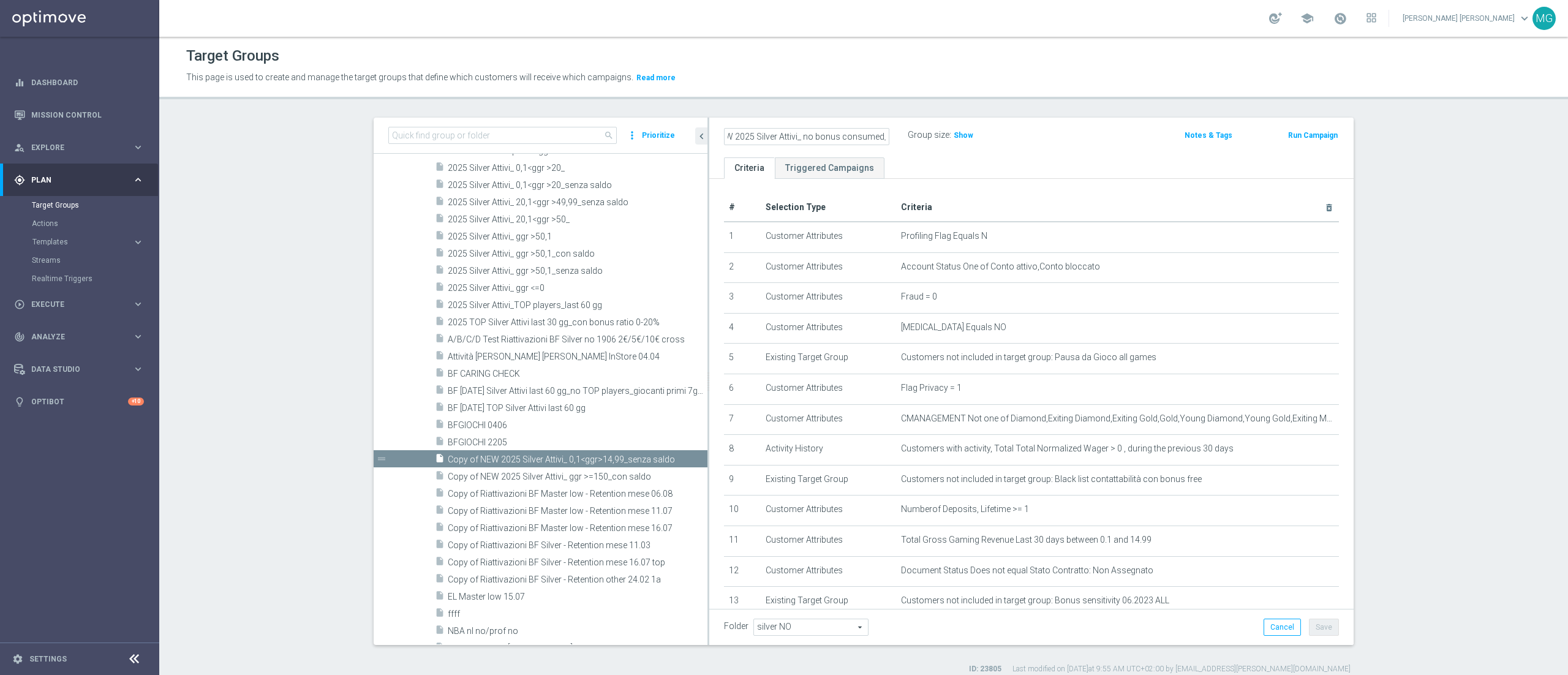
click at [1032, 173] on ul "Criteria Triggered Campaigns" at bounding box center [1031, 168] width 644 height 21
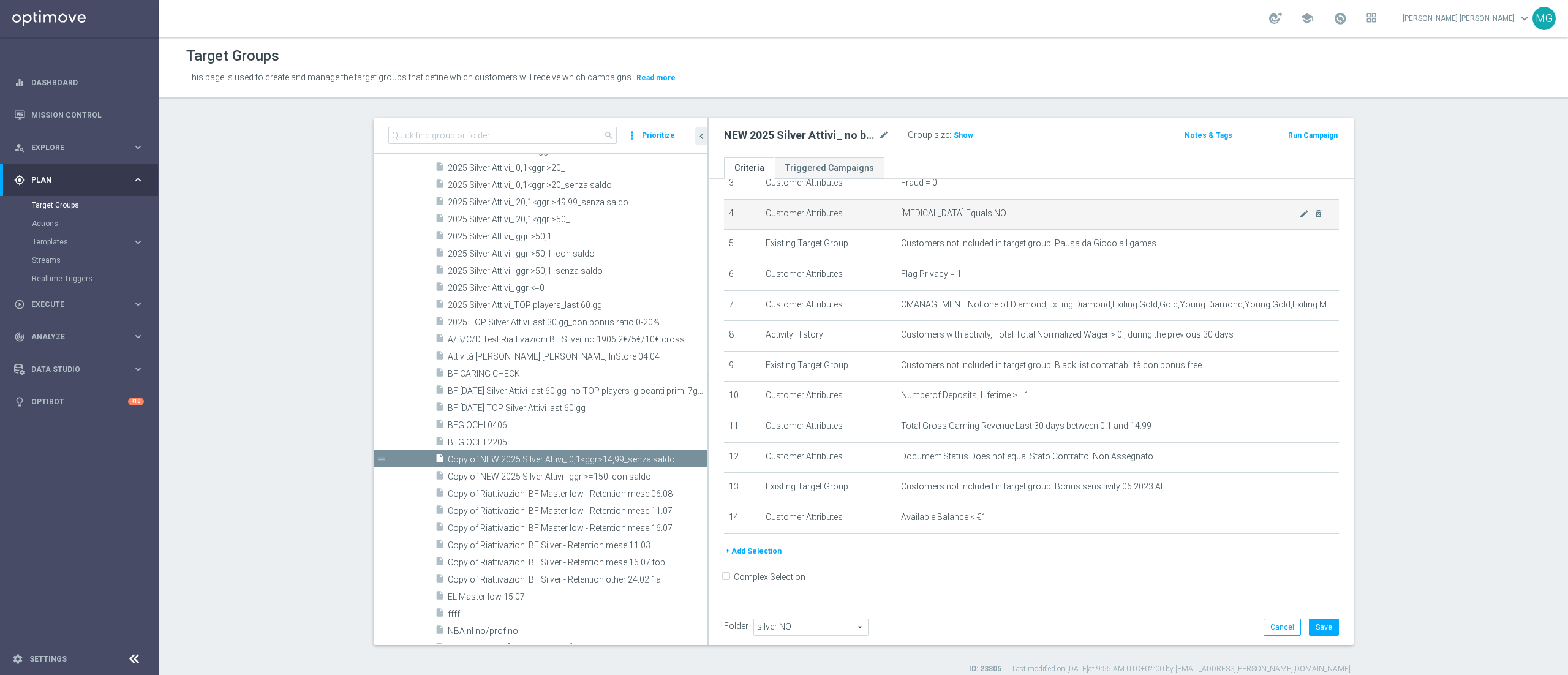
scroll to position [119, 0]
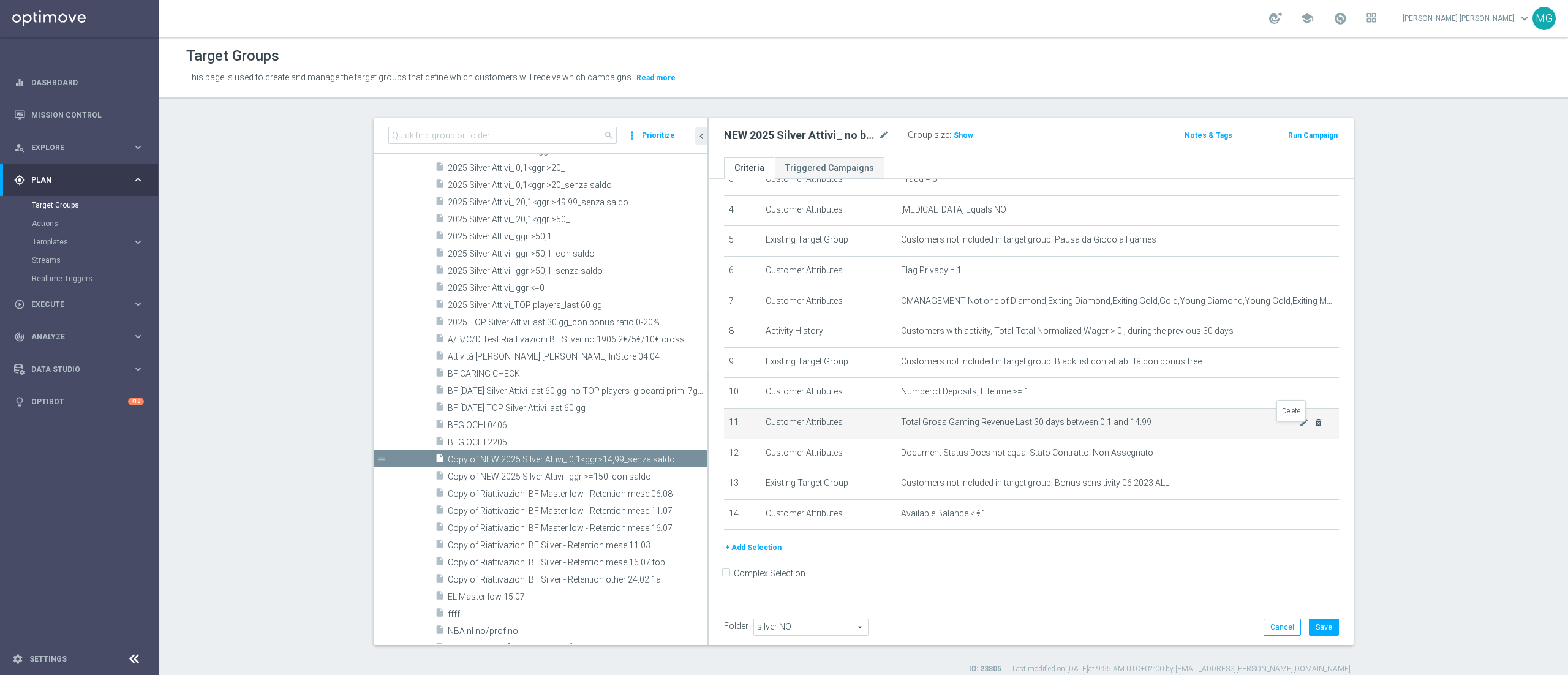
click at [1313, 428] on icon "delete_forever" at bounding box center [1318, 422] width 10 height 10
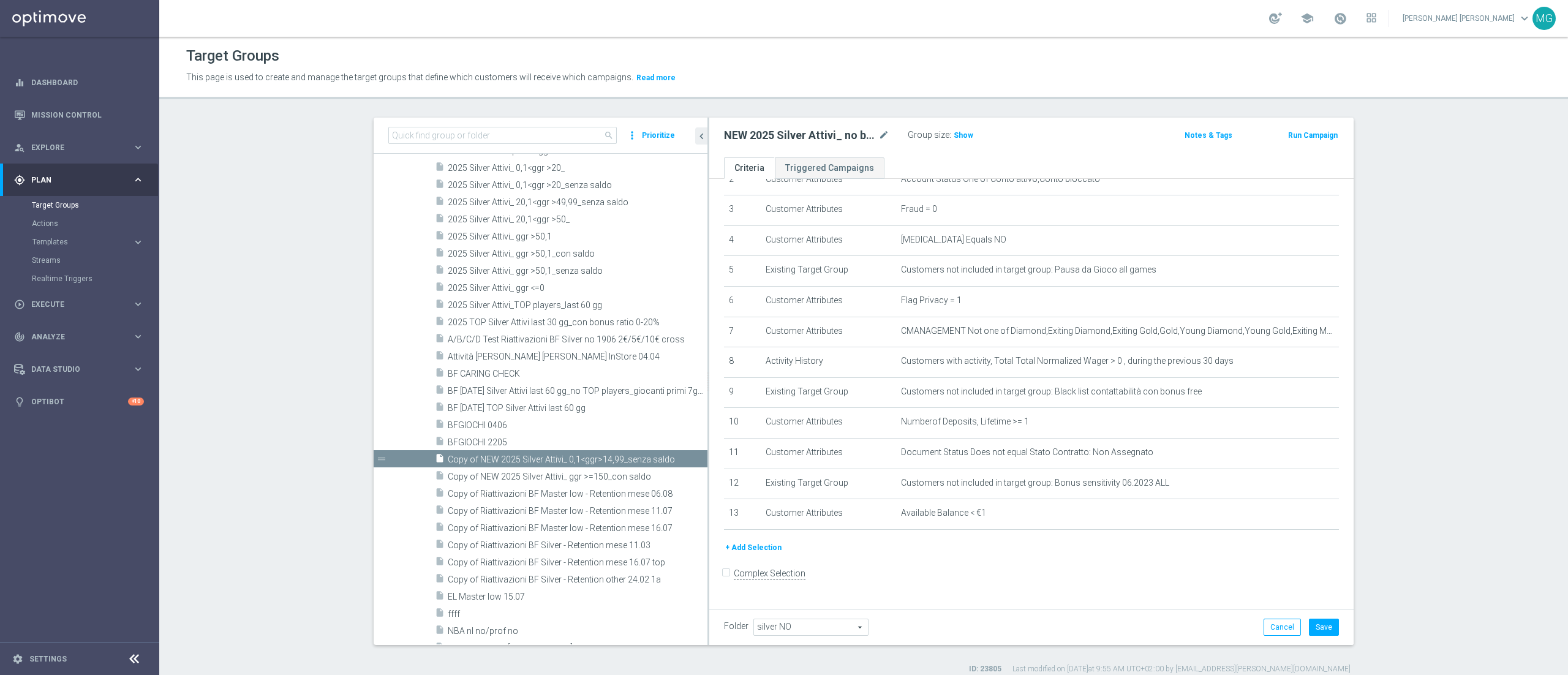
click at [738, 554] on button "+ Add Selection" at bounding box center [753, 548] width 59 height 14
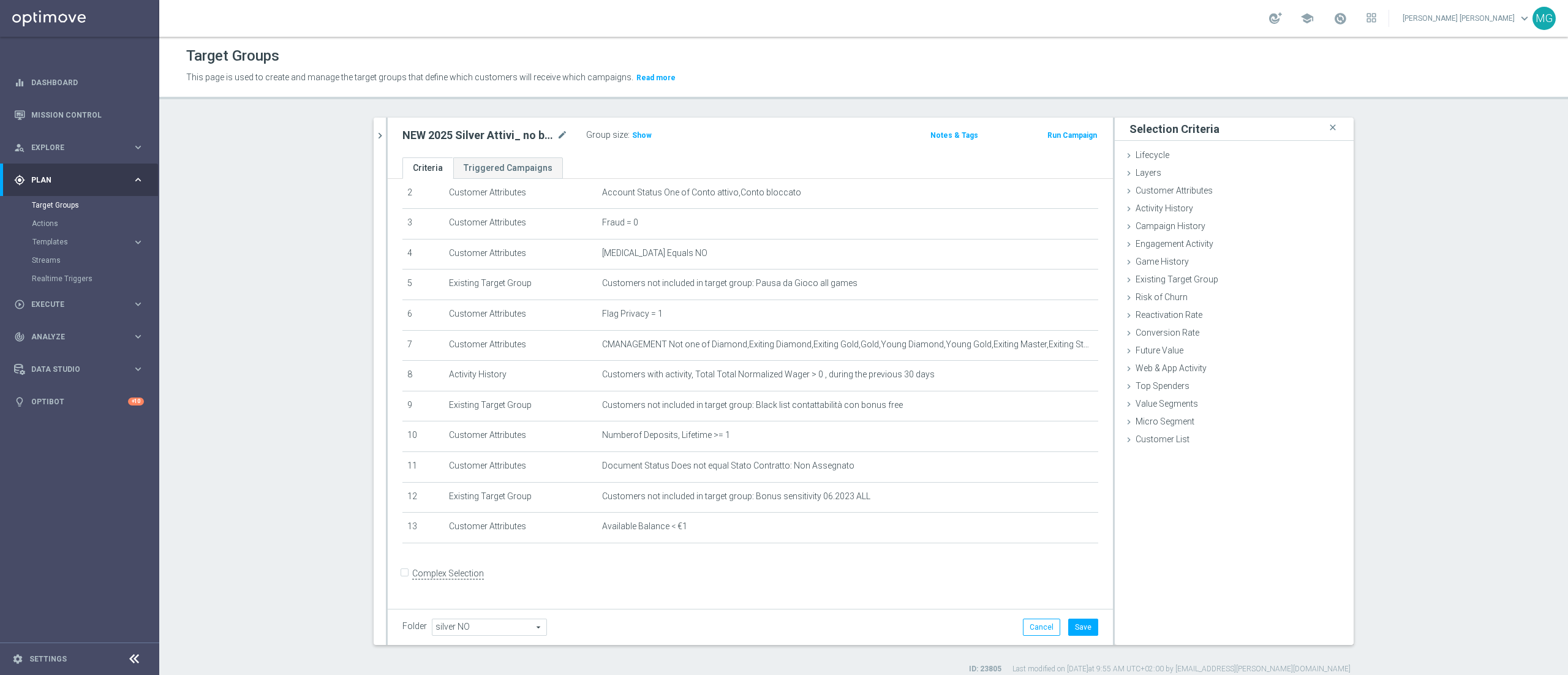
scroll to position [74, 0]
click at [1235, 186] on div "Customer Attributes done" at bounding box center [1234, 192] width 239 height 18
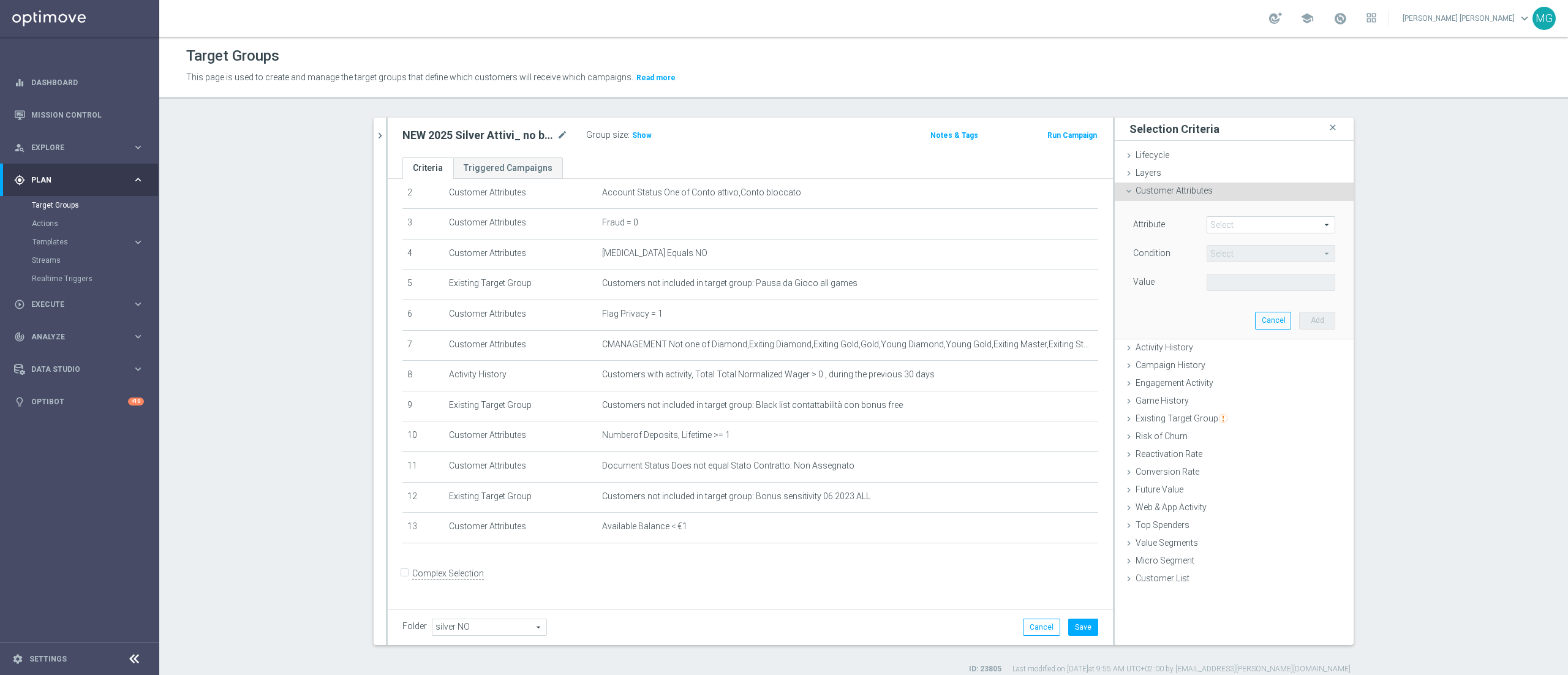
click at [1230, 231] on span at bounding box center [1270, 224] width 127 height 16
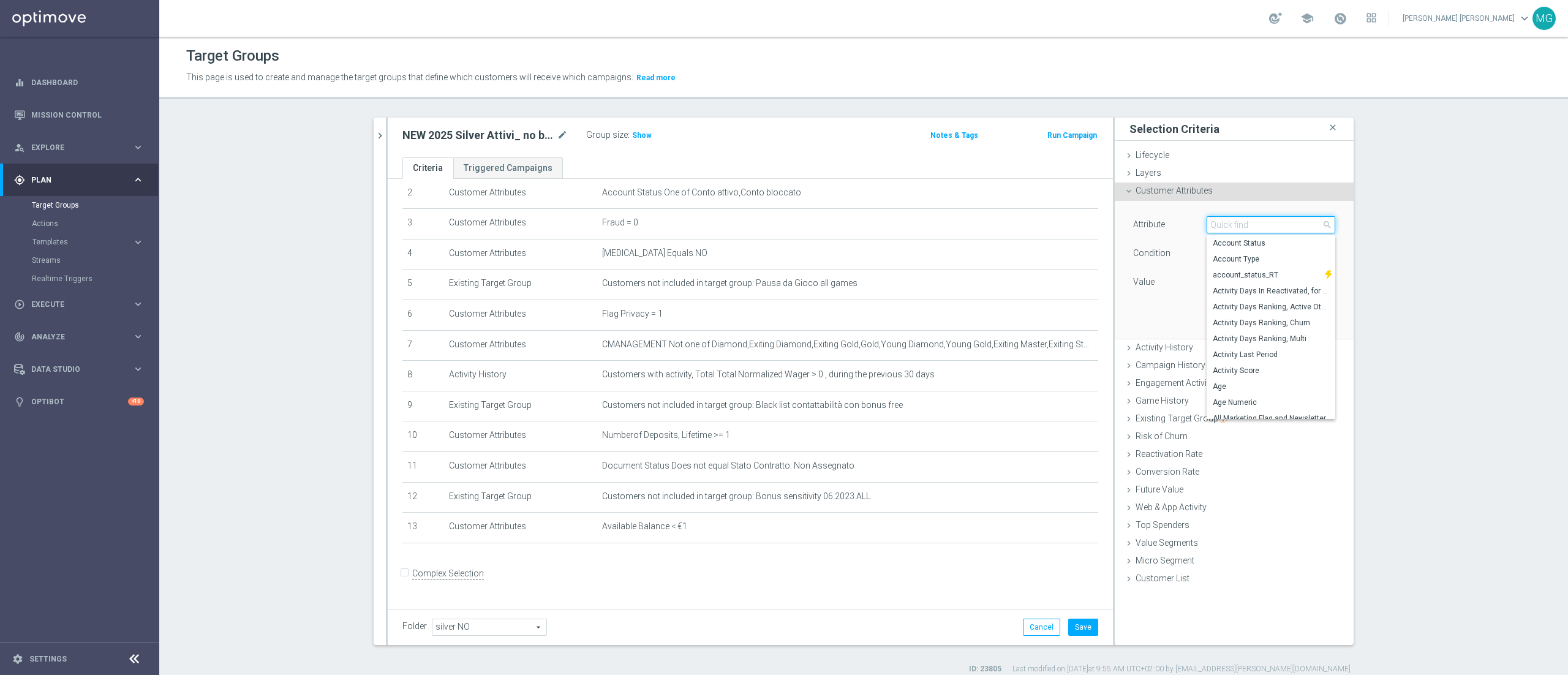
click at [1230, 231] on input "search" at bounding box center [1270, 224] width 129 height 17
type input "t"
type input "bonus"
click at [1267, 291] on span "Total Bonus Consumed Last 30 days" at bounding box center [1270, 293] width 116 height 10
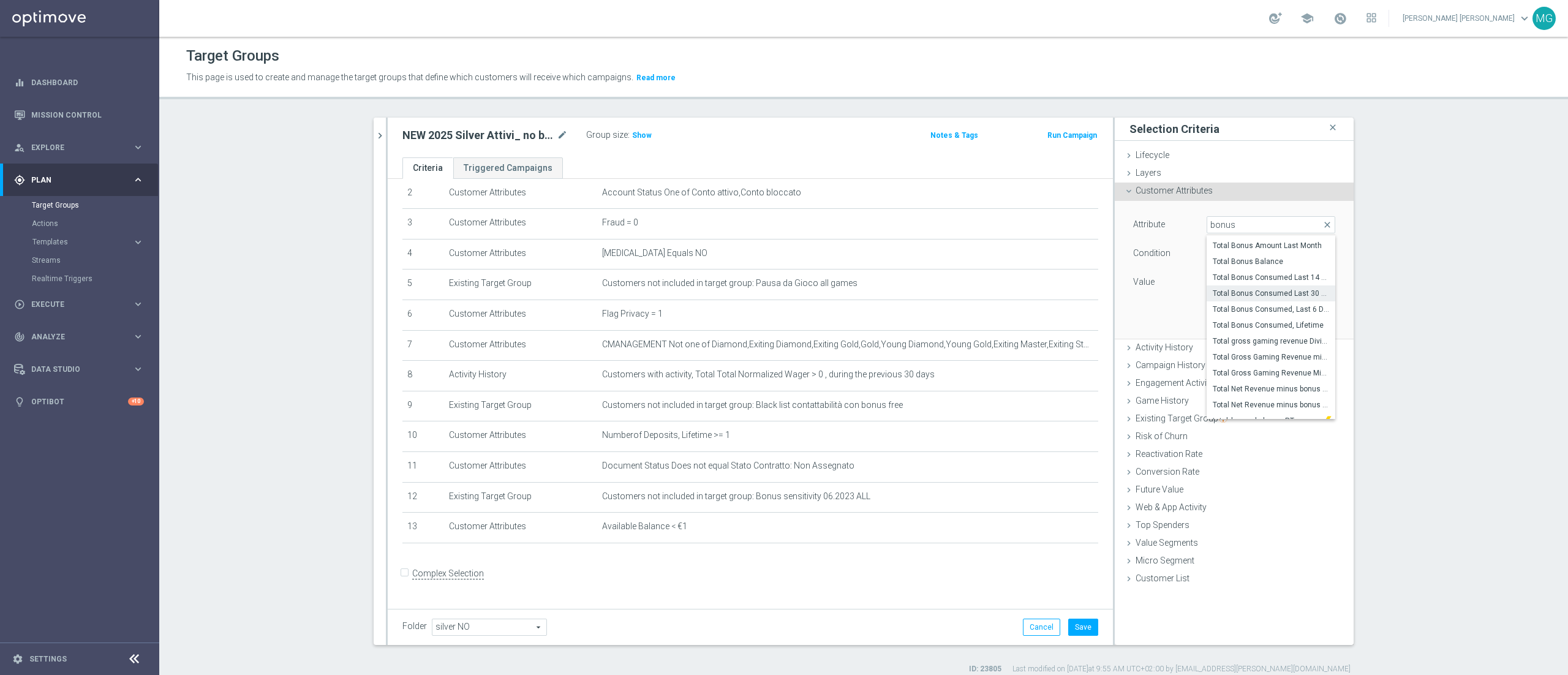
type input "Total Bonus Consumed Last 30 days"
type input "="
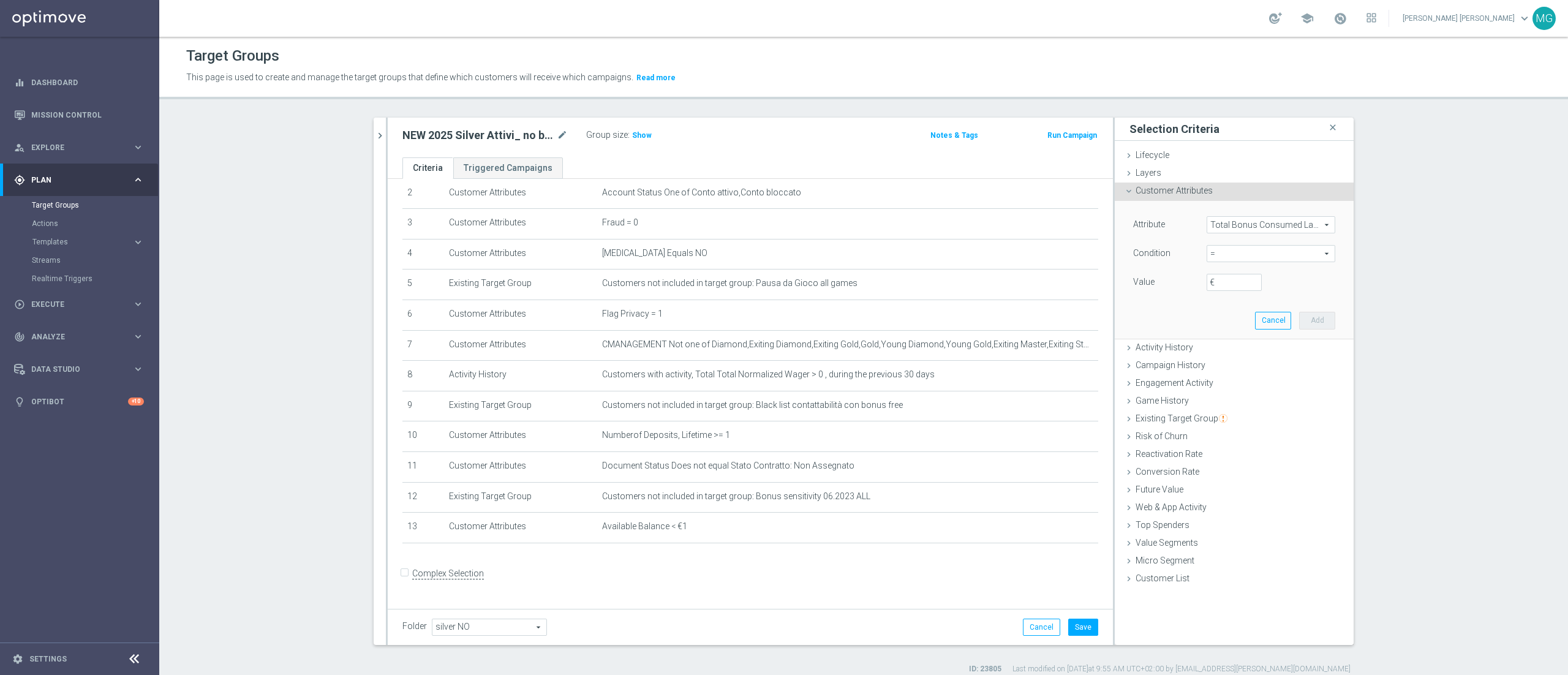
click at [1221, 254] on span "=" at bounding box center [1270, 254] width 127 height 16
click at [1237, 322] on span "=" at bounding box center [1270, 320] width 116 height 10
click at [1224, 284] on input "€" at bounding box center [1234, 283] width 55 height 17
type input "0"
click at [1306, 323] on button "Add" at bounding box center [1316, 321] width 36 height 17
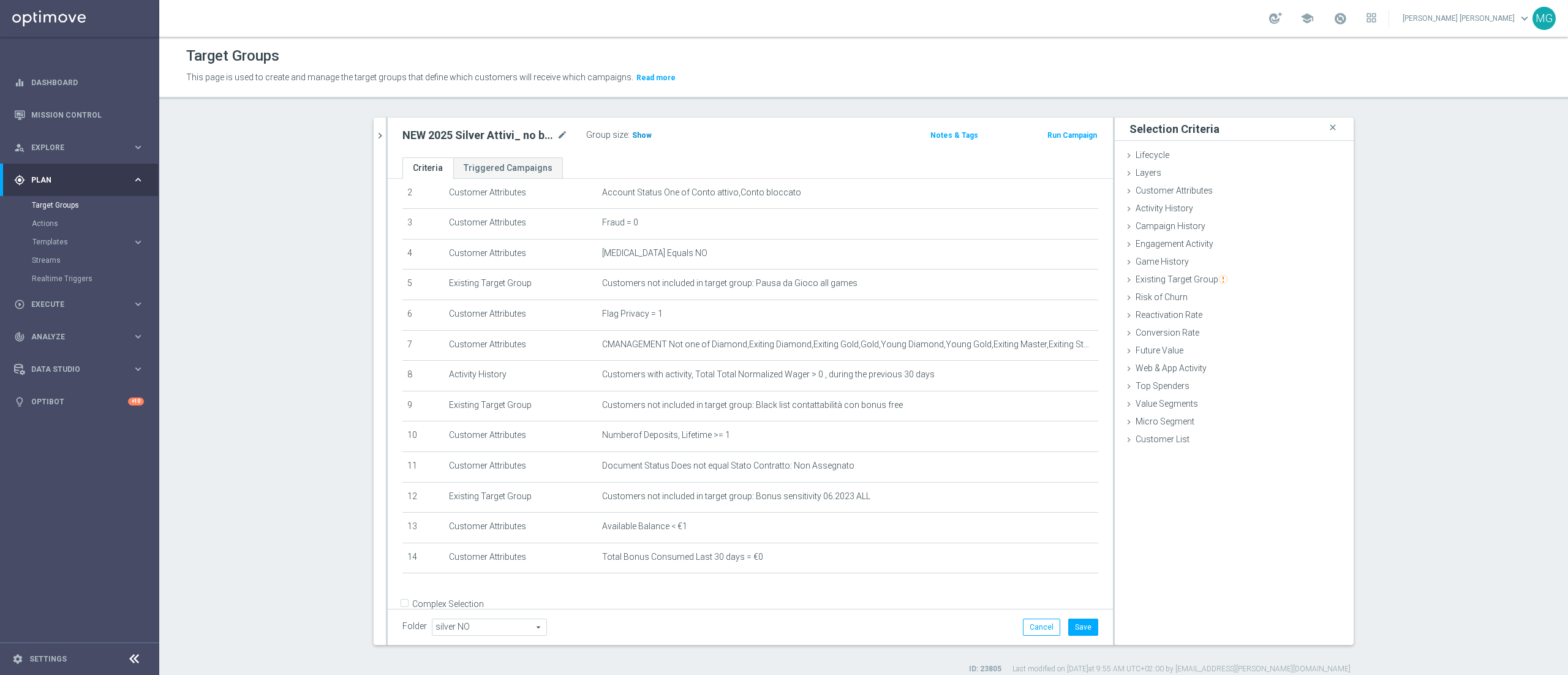
click at [632, 134] on span "Show" at bounding box center [642, 135] width 20 height 8
click at [1068, 630] on button "Save" at bounding box center [1083, 628] width 30 height 17
click at [645, 134] on span "22,737" at bounding box center [646, 137] width 26 height 11
click at [374, 135] on icon "chevron_right" at bounding box center [379, 135] width 11 height 11
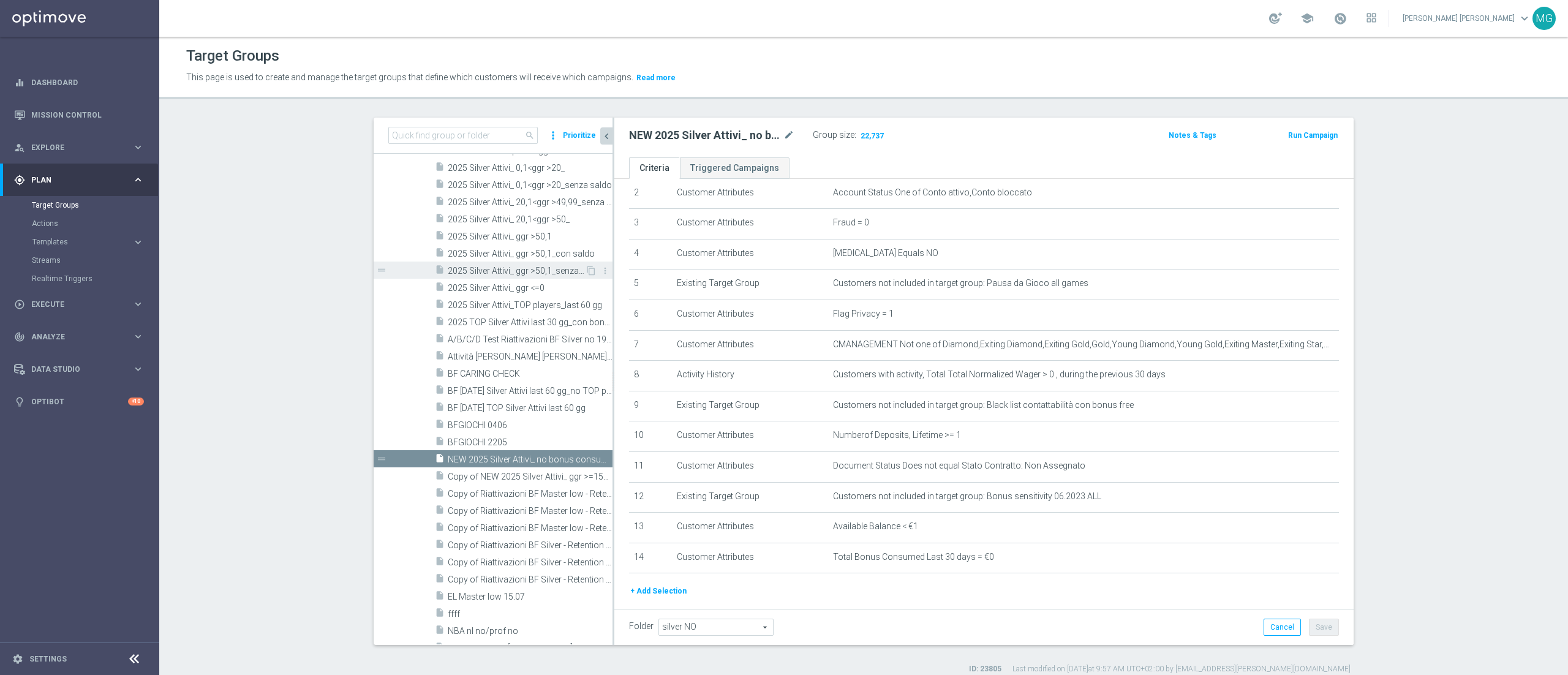
click at [497, 271] on span "2025 Silver Attivi_ ggr >50,1_senza saldo" at bounding box center [517, 271] width 137 height 11
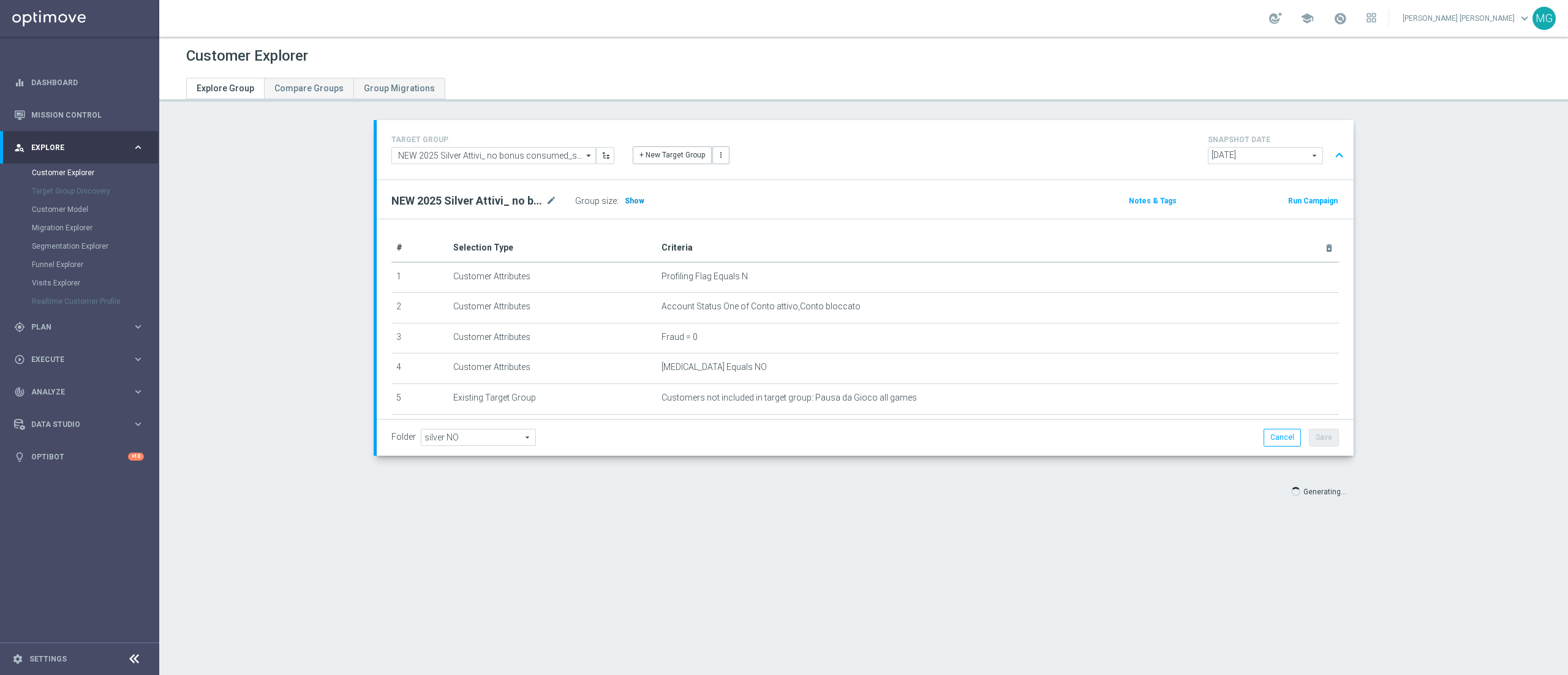
click at [625, 201] on span "Show" at bounding box center [635, 201] width 20 height 8
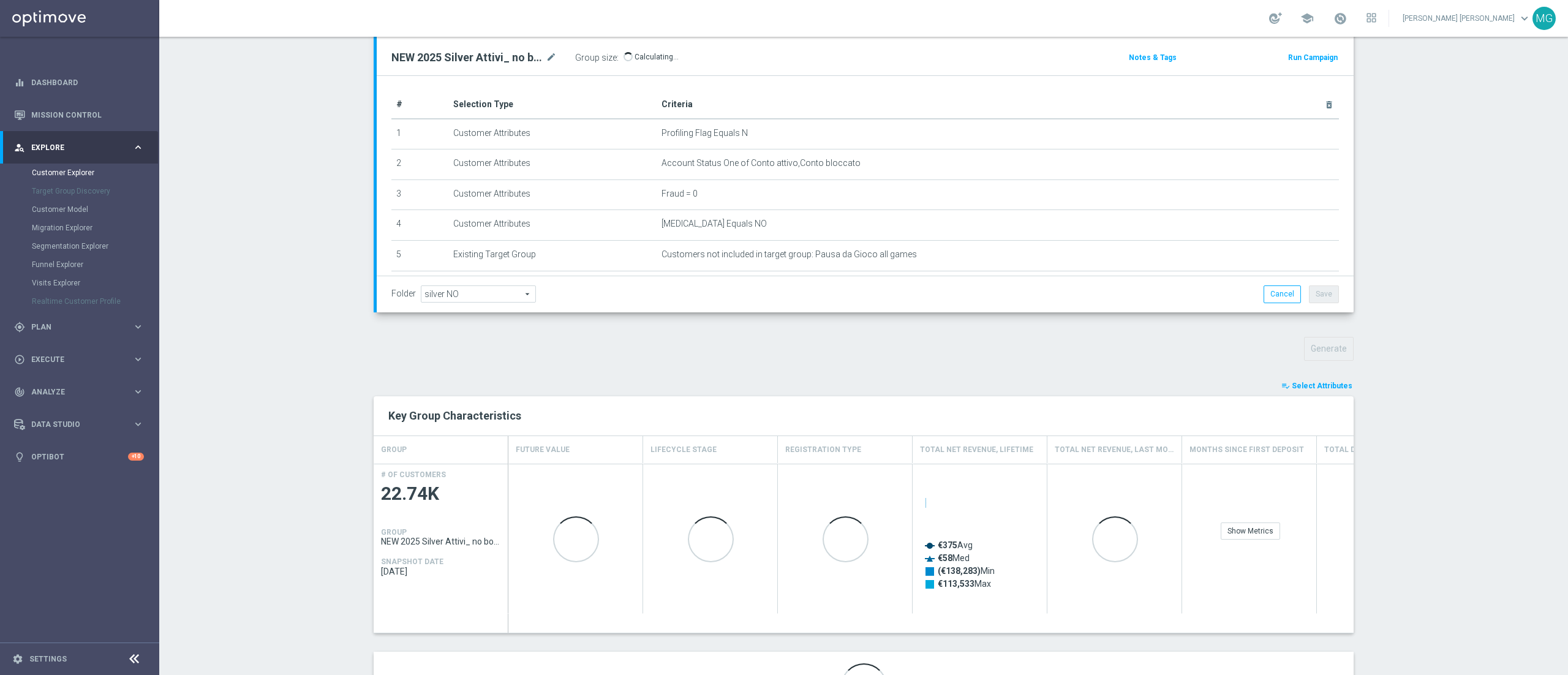
scroll to position [184, 0]
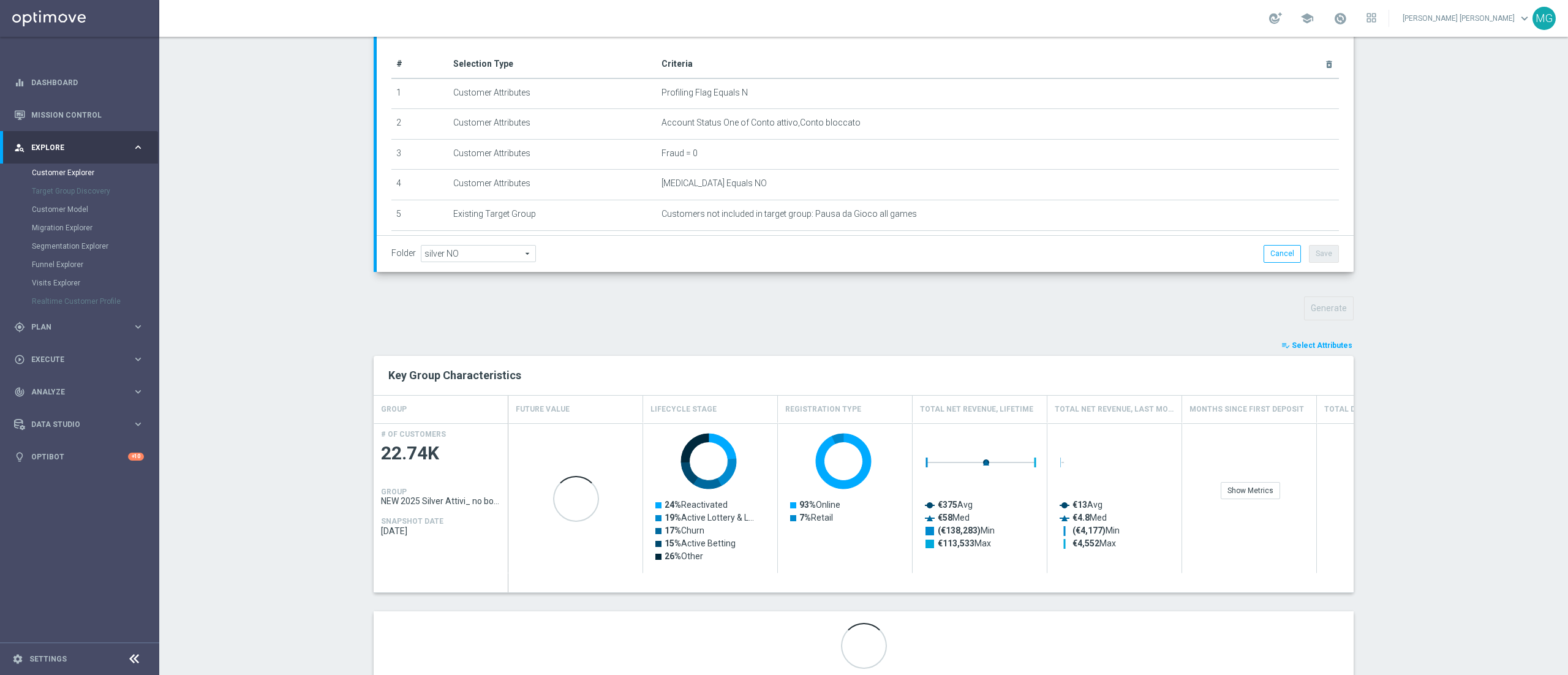
click at [1321, 341] on span "Select Attributes" at bounding box center [1322, 345] width 60 height 8
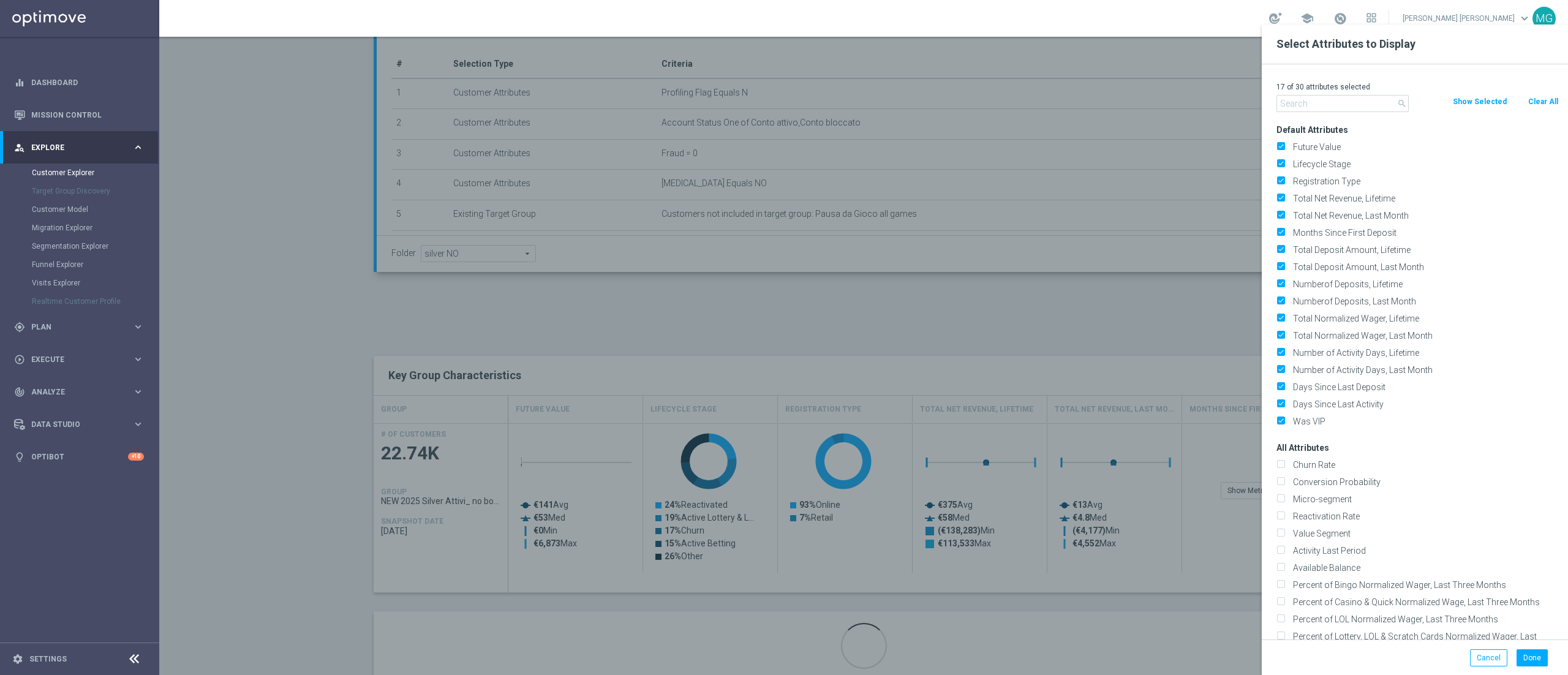
click at [1546, 107] on button "Clear All" at bounding box center [1543, 102] width 33 height 14
checkbox input "false"
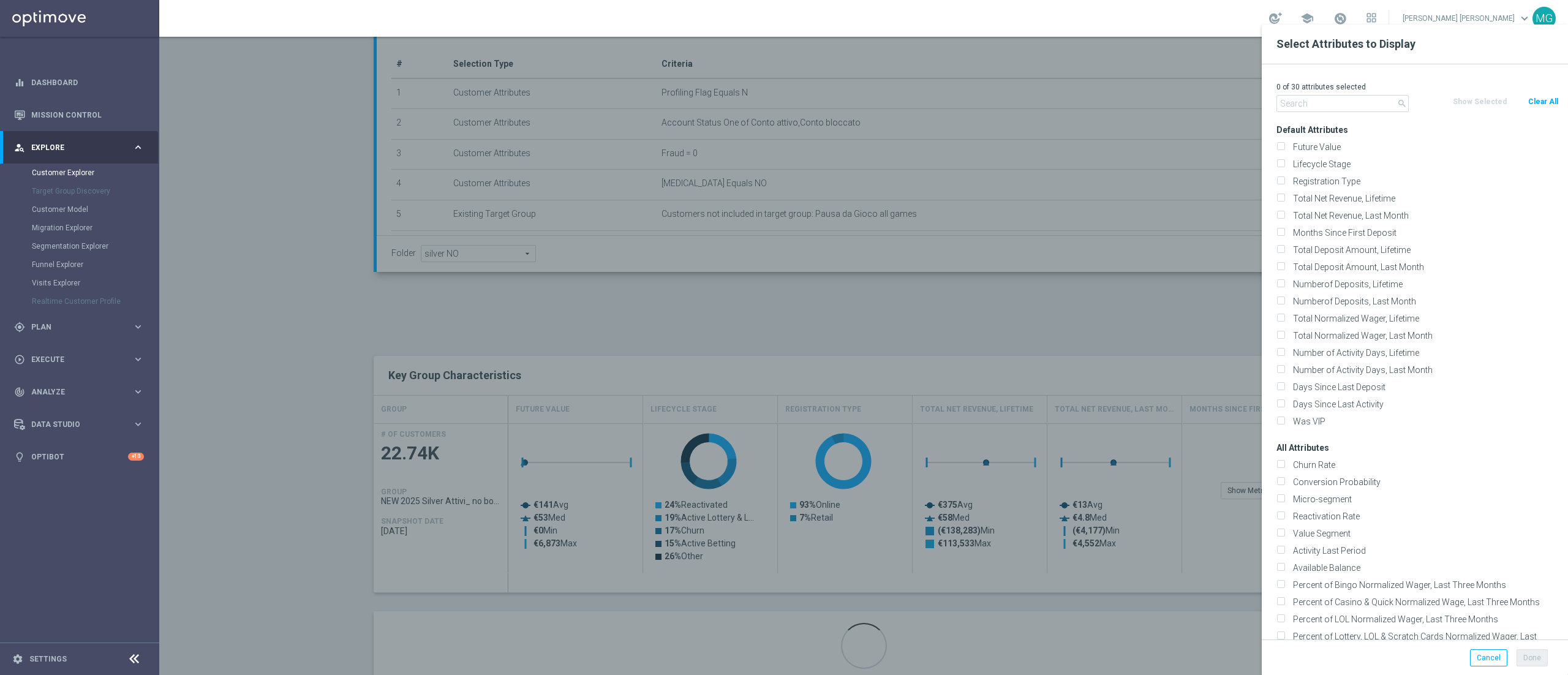
checkbox input "false"
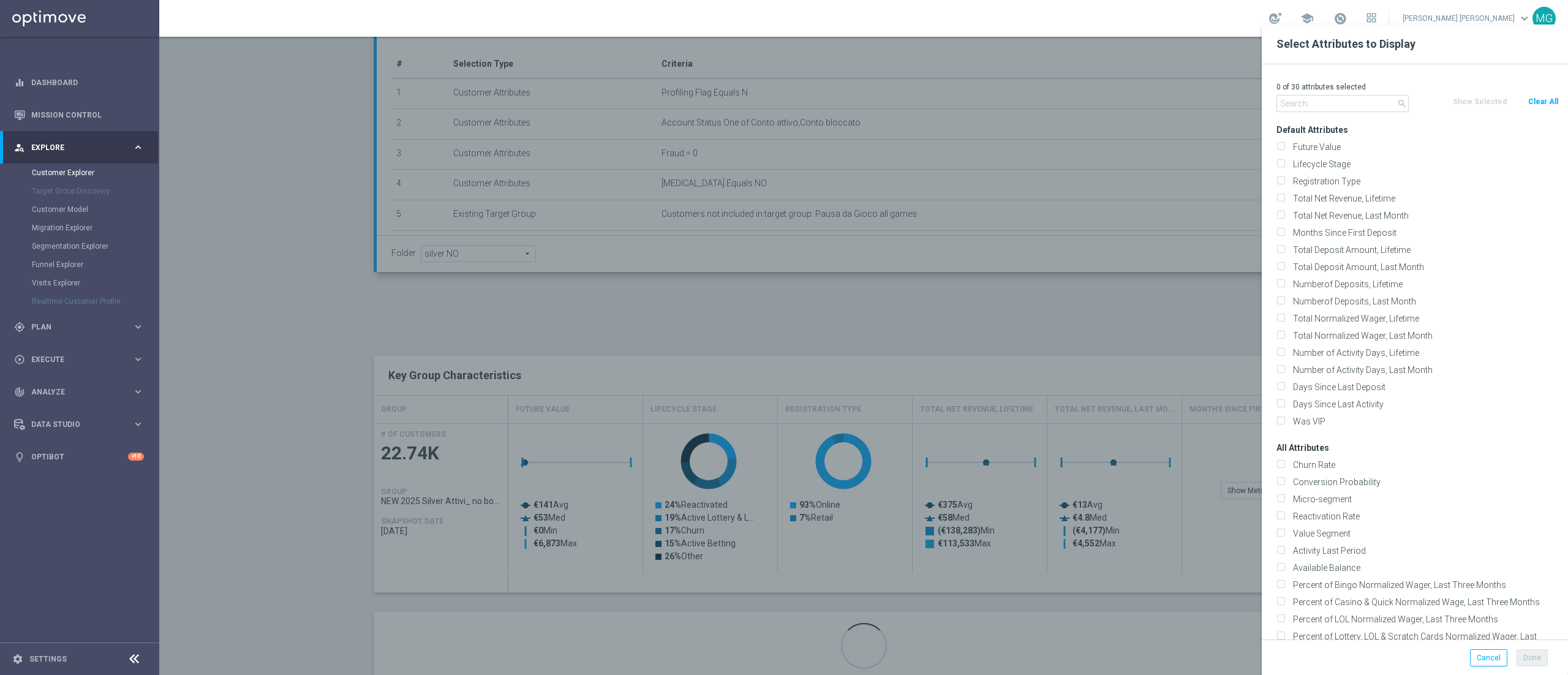
checkbox input "false"
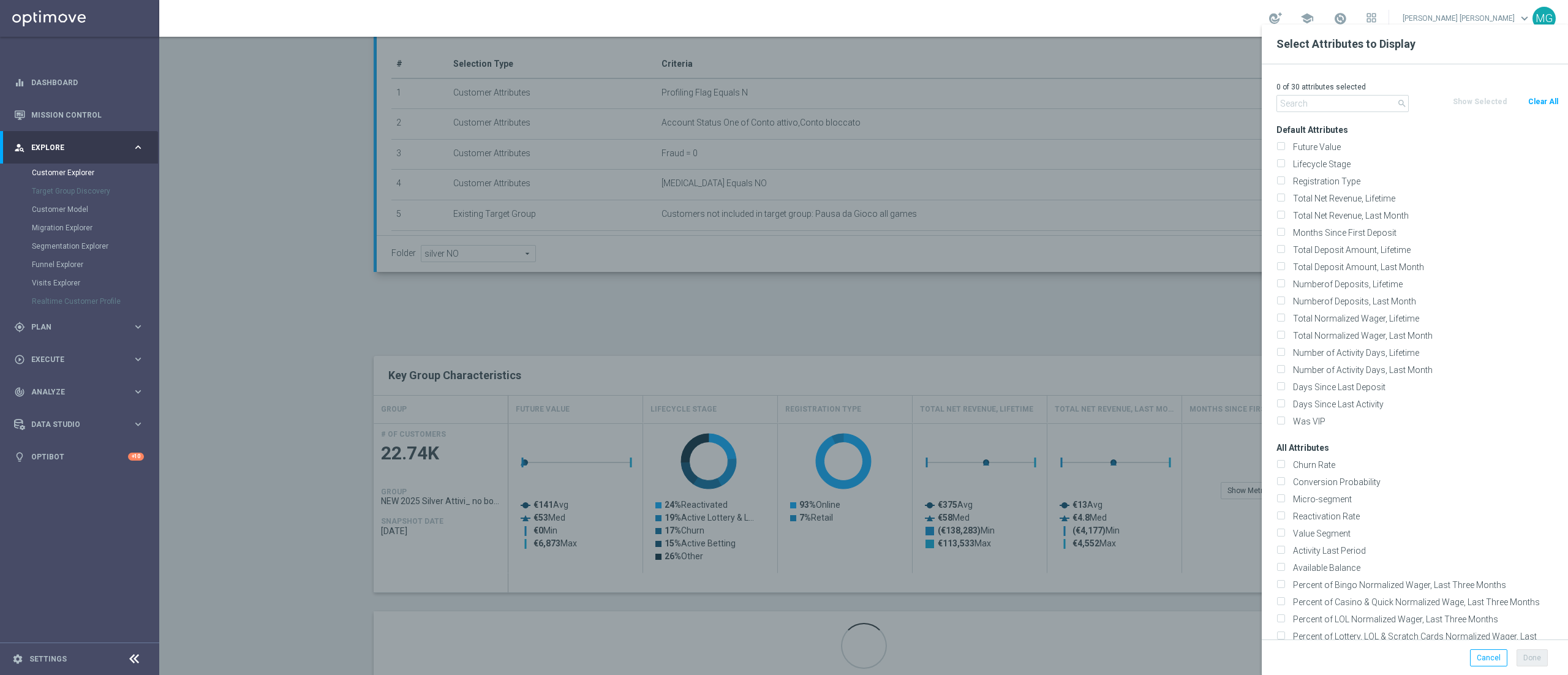
checkbox input "false"
click at [1329, 105] on input "text" at bounding box center [1342, 103] width 132 height 17
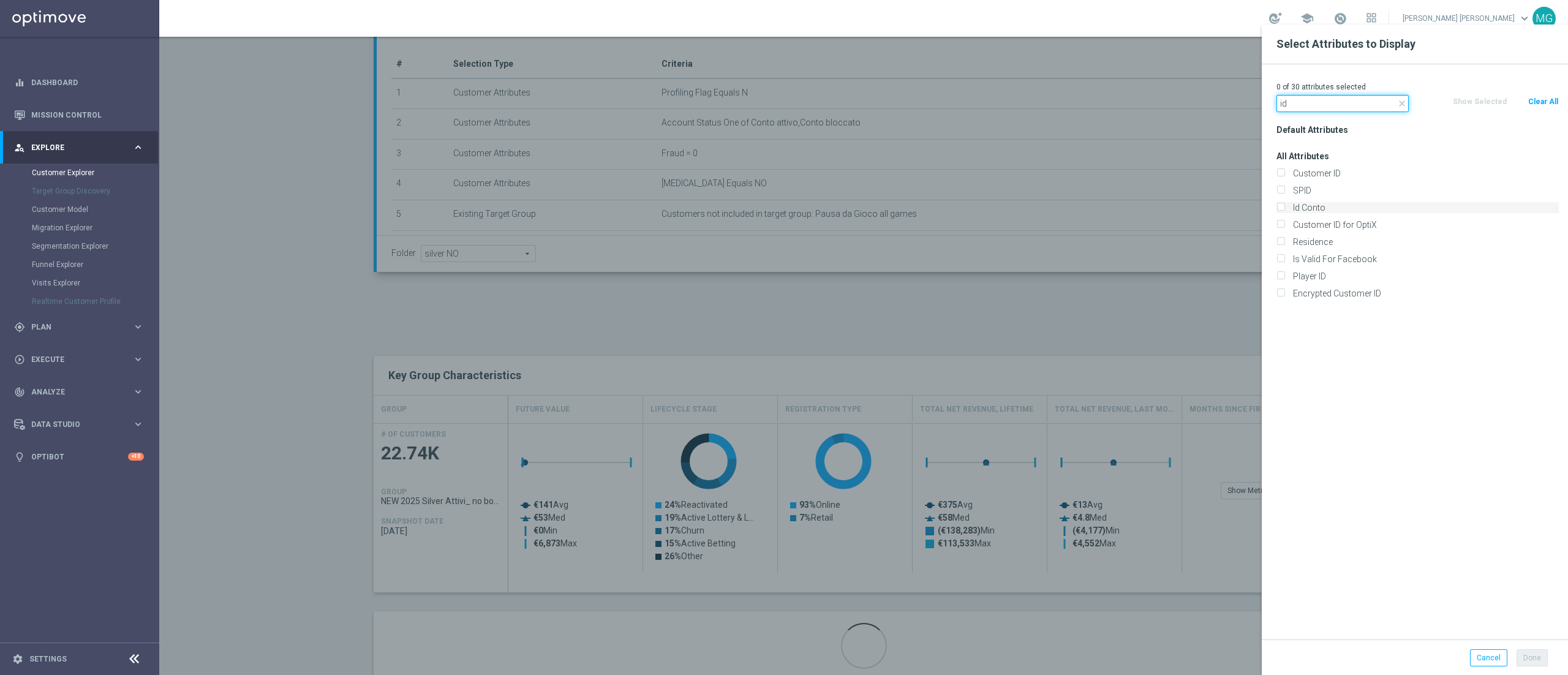
type input "id"
click at [1312, 209] on label "Id Conto" at bounding box center [1424, 208] width 270 height 11
click at [1284, 209] on input "Id Conto" at bounding box center [1280, 209] width 8 height 8
checkbox input "true"
drag, startPoint x: 1299, startPoint y: 108, endPoint x: 1269, endPoint y: 105, distance: 30.1
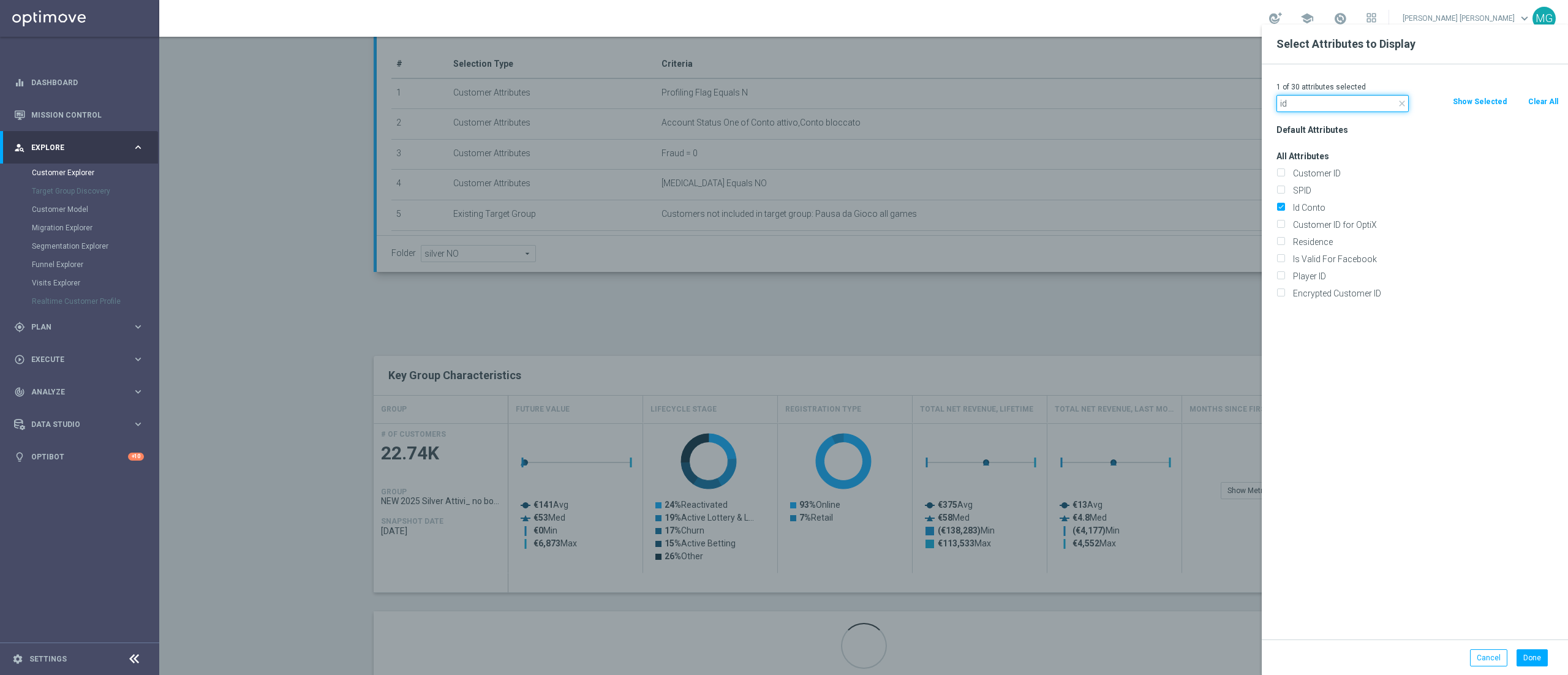
click at [1269, 105] on div "close id" at bounding box center [1341, 103] width 150 height 17
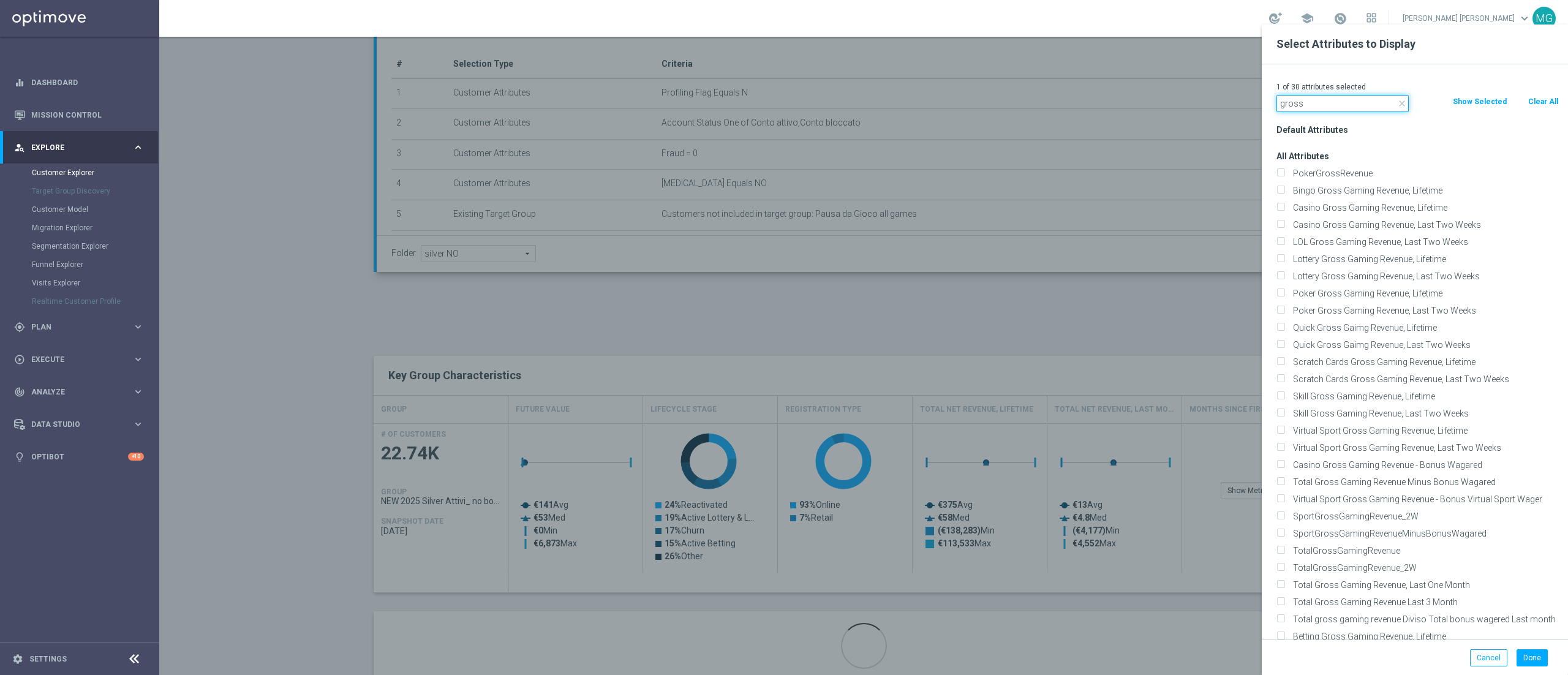
scroll to position [128, 0]
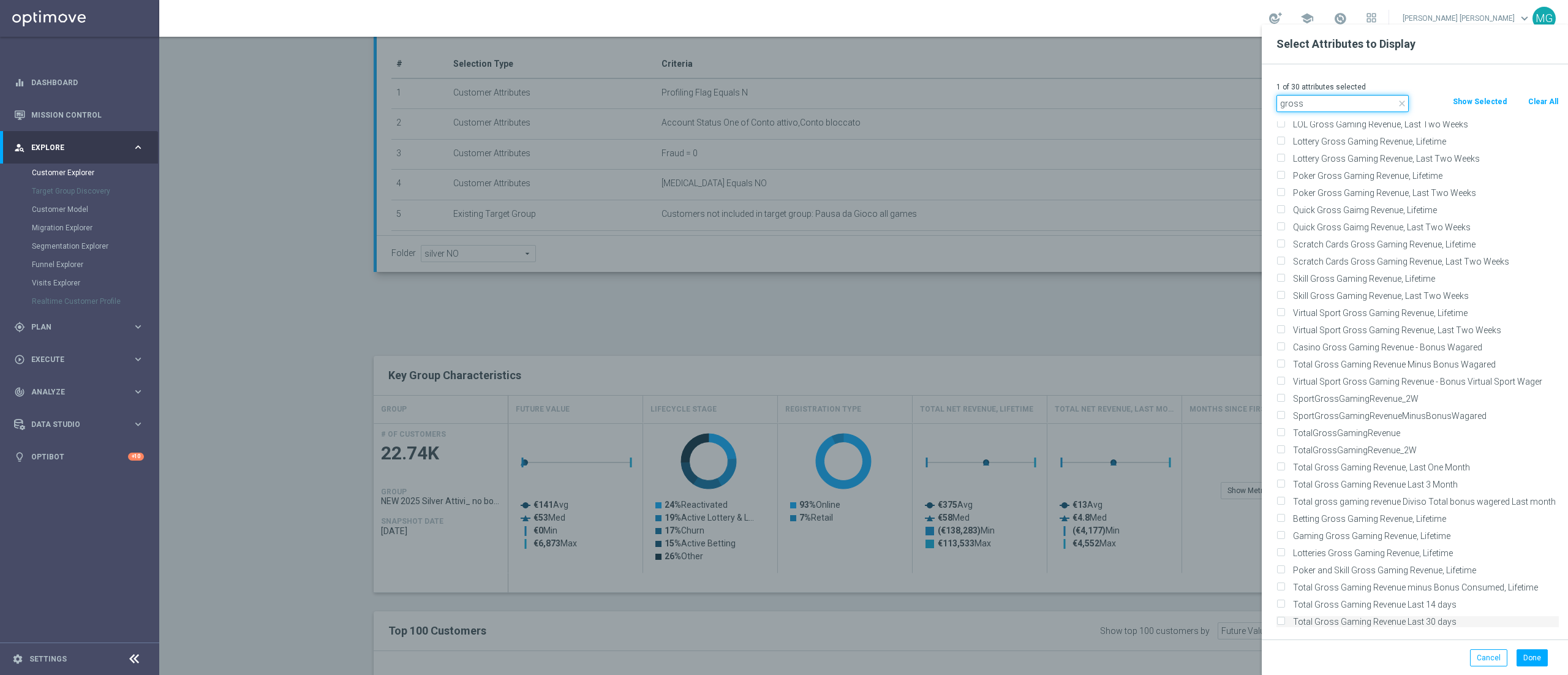
type input "gross"
click at [1388, 627] on label "Total Gross Gaming Revenue Last 30 days" at bounding box center [1424, 622] width 270 height 11
click at [1284, 627] on input "Total Gross Gaming Revenue Last 30 days" at bounding box center [1280, 623] width 8 height 8
checkbox input "true"
click at [1537, 664] on button "Done" at bounding box center [1531, 658] width 31 height 17
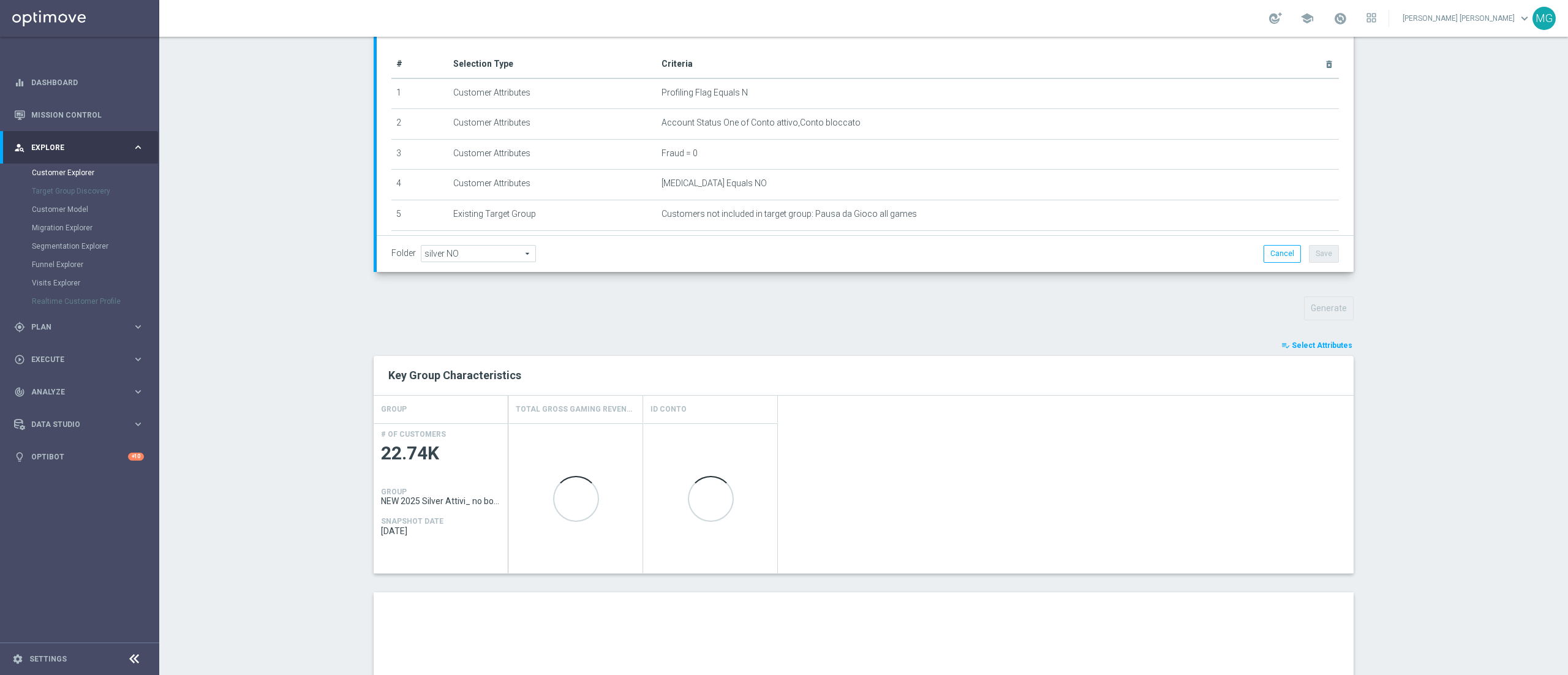
type input "Search"
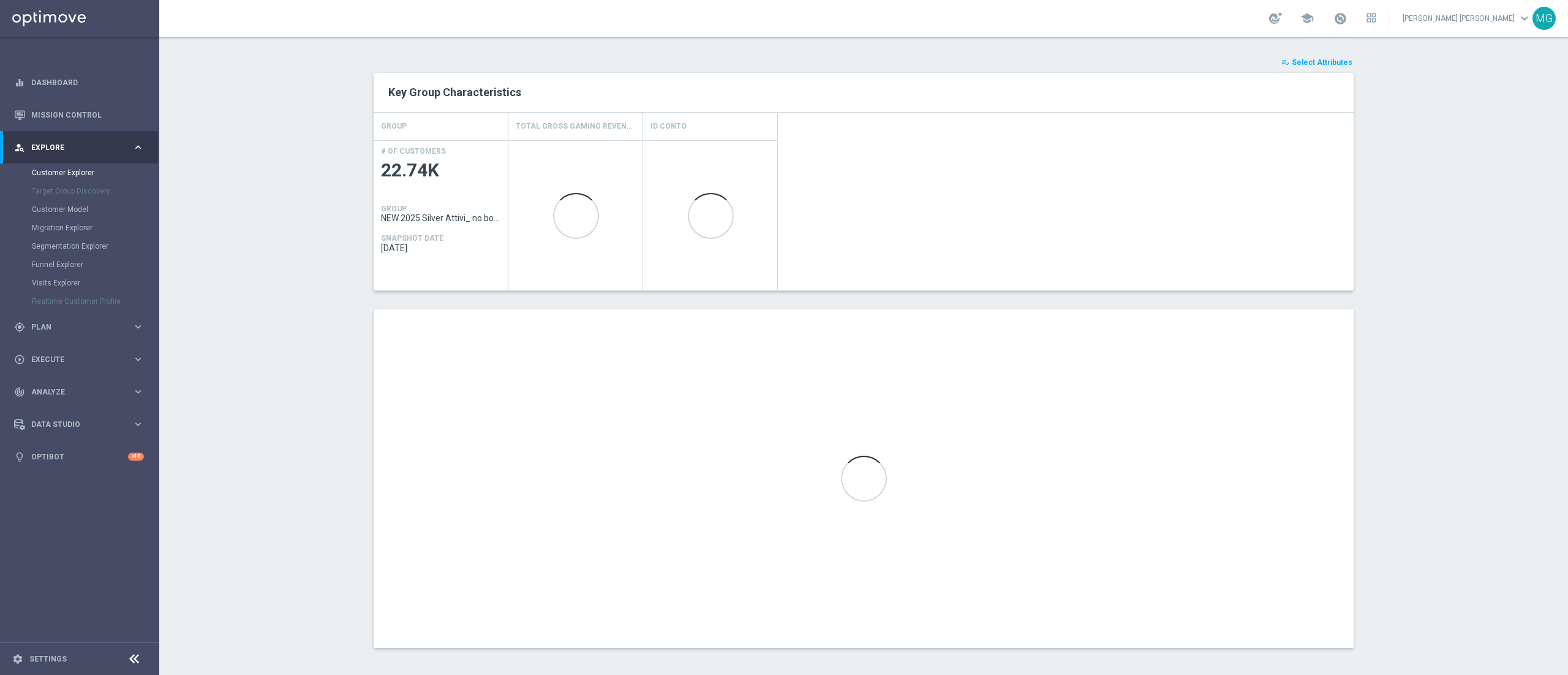
scroll to position [472, 0]
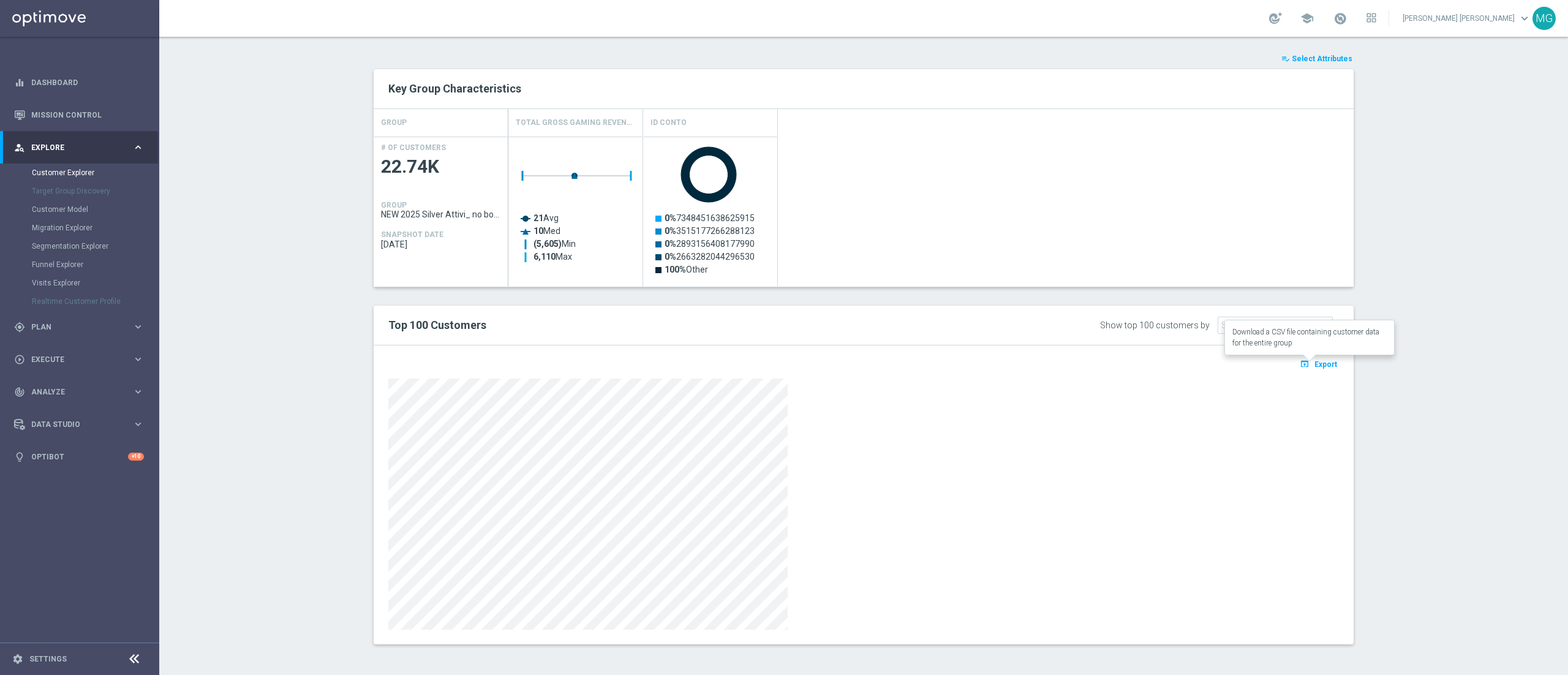
click at [1318, 365] on span "Export" at bounding box center [1325, 364] width 23 height 8
